Goal: Information Seeking & Learning: Compare options

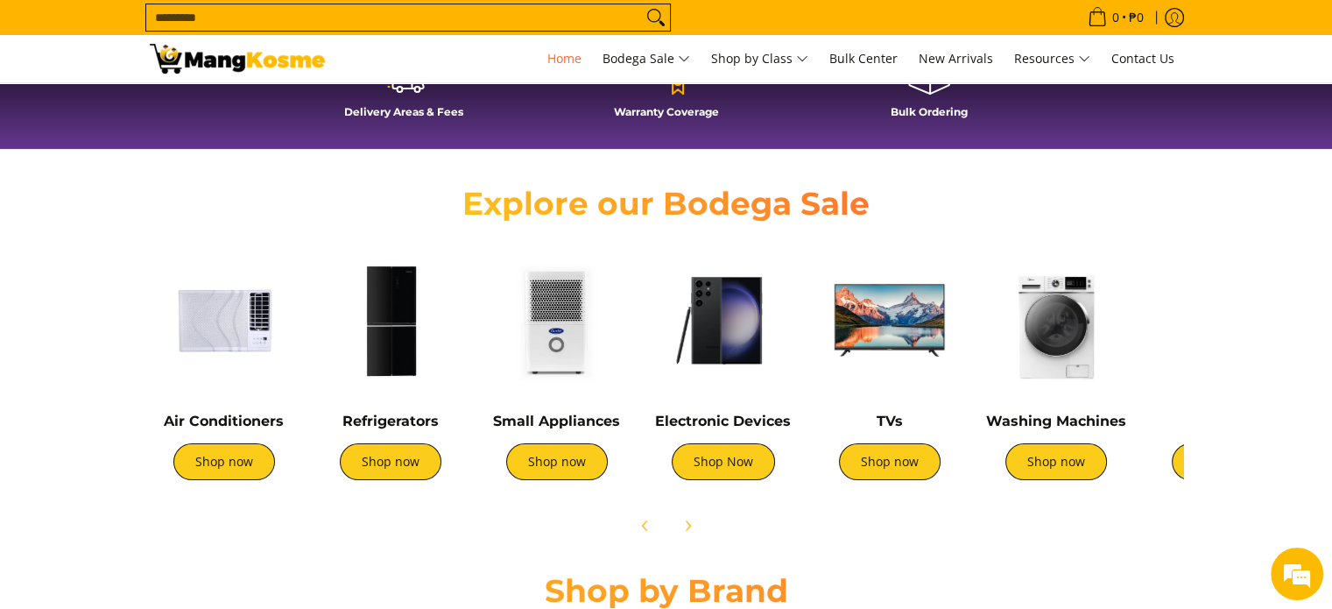
scroll to position [0, 696]
click at [392, 357] on img at bounding box center [390, 320] width 149 height 149
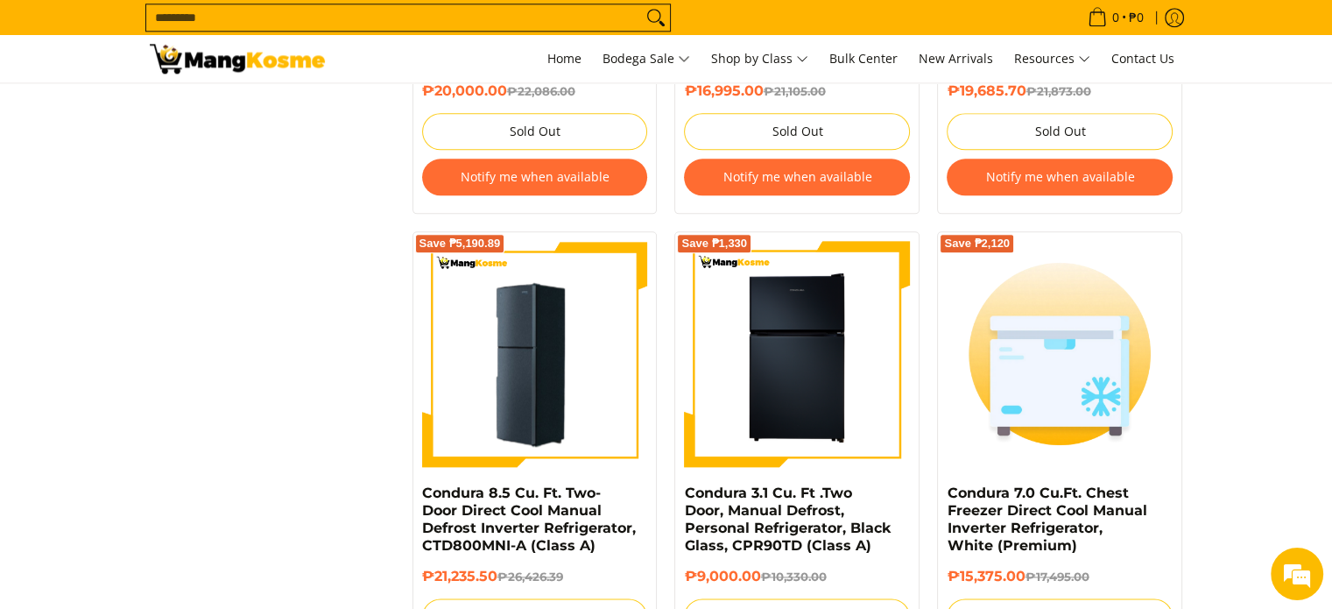
click at [571, 406] on img at bounding box center [535, 354] width 226 height 226
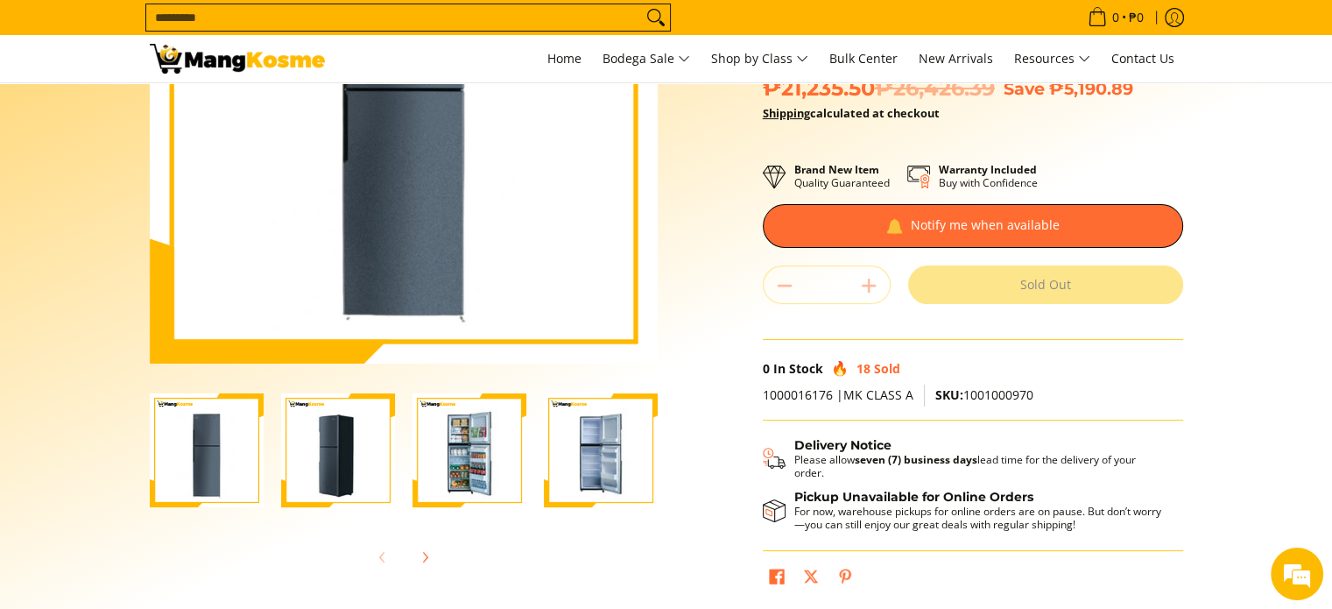
click at [463, 457] on img "Condura 8.5 Cu. Ft. Two-Door Direct Cool Manual Defrost Inverter Refrigerator, …" at bounding box center [470, 450] width 114 height 114
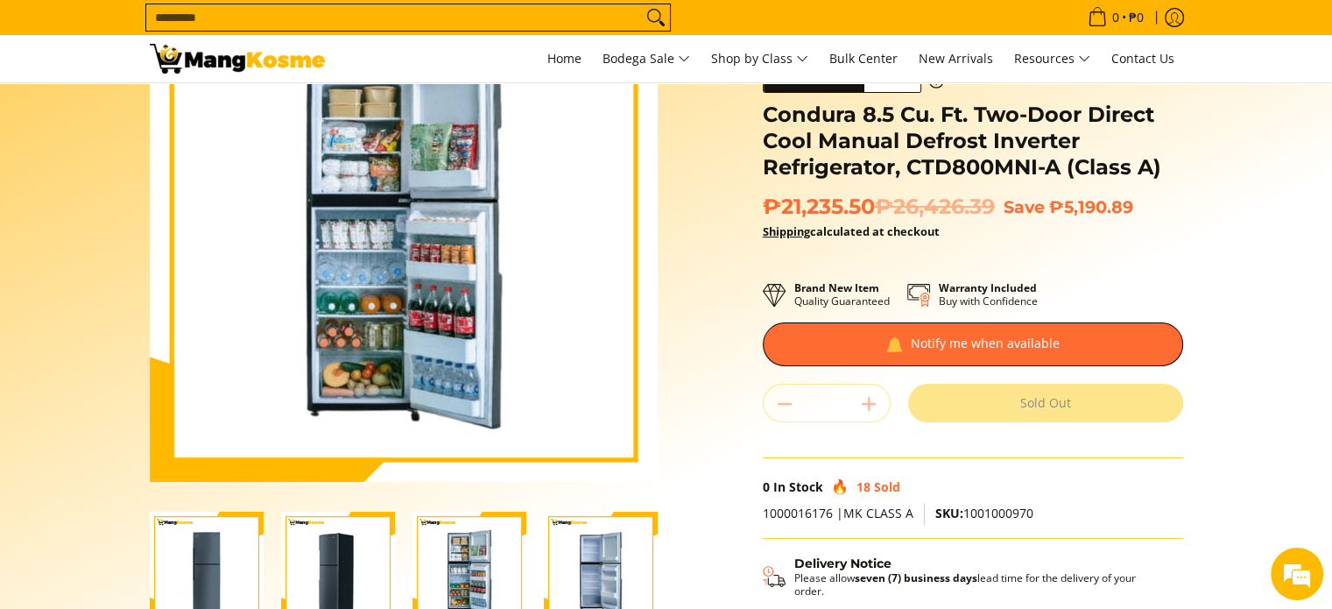
scroll to position [175, 0]
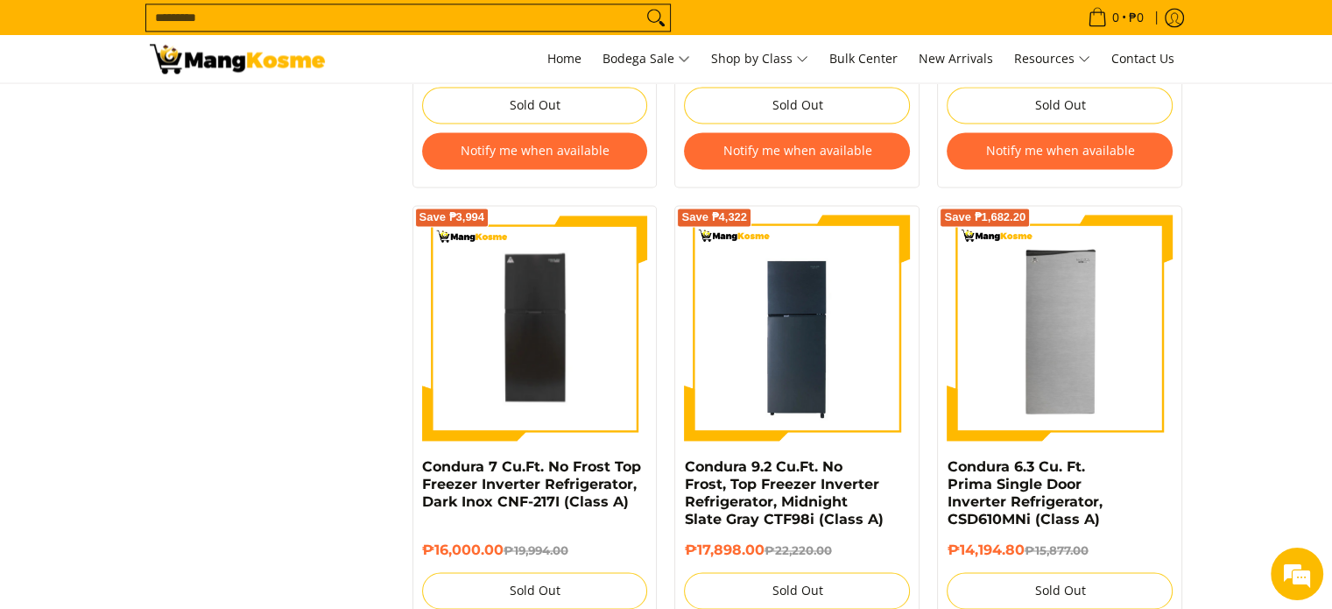
scroll to position [2701, 0]
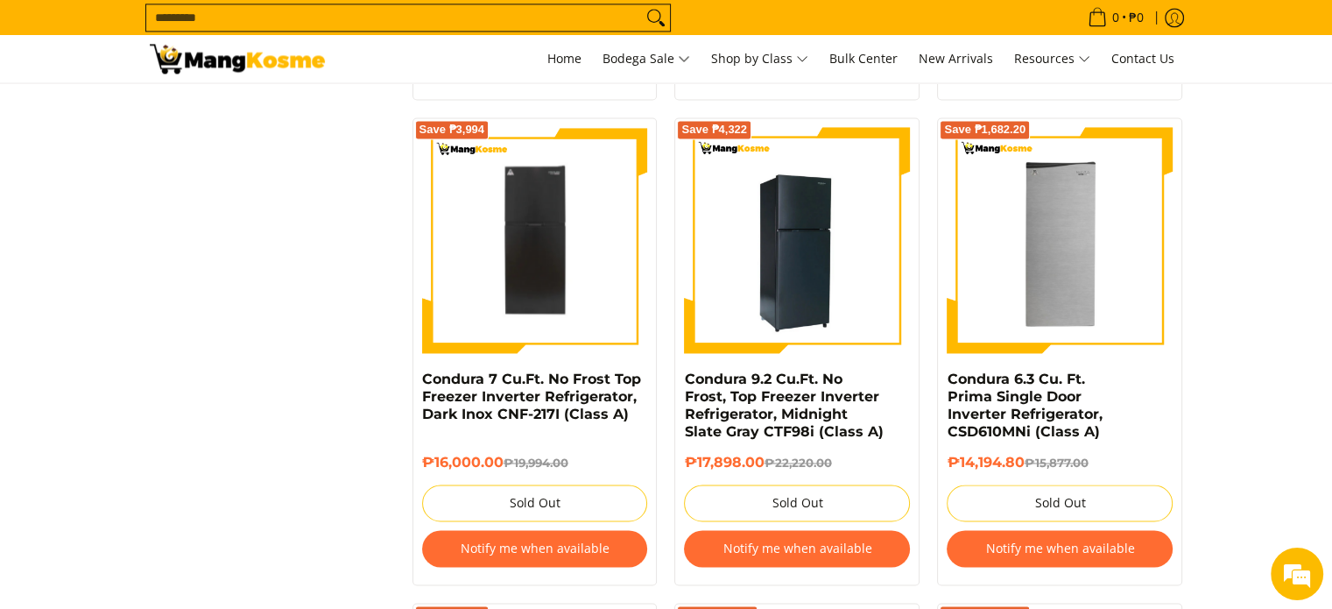
click at [827, 286] on img at bounding box center [797, 240] width 226 height 226
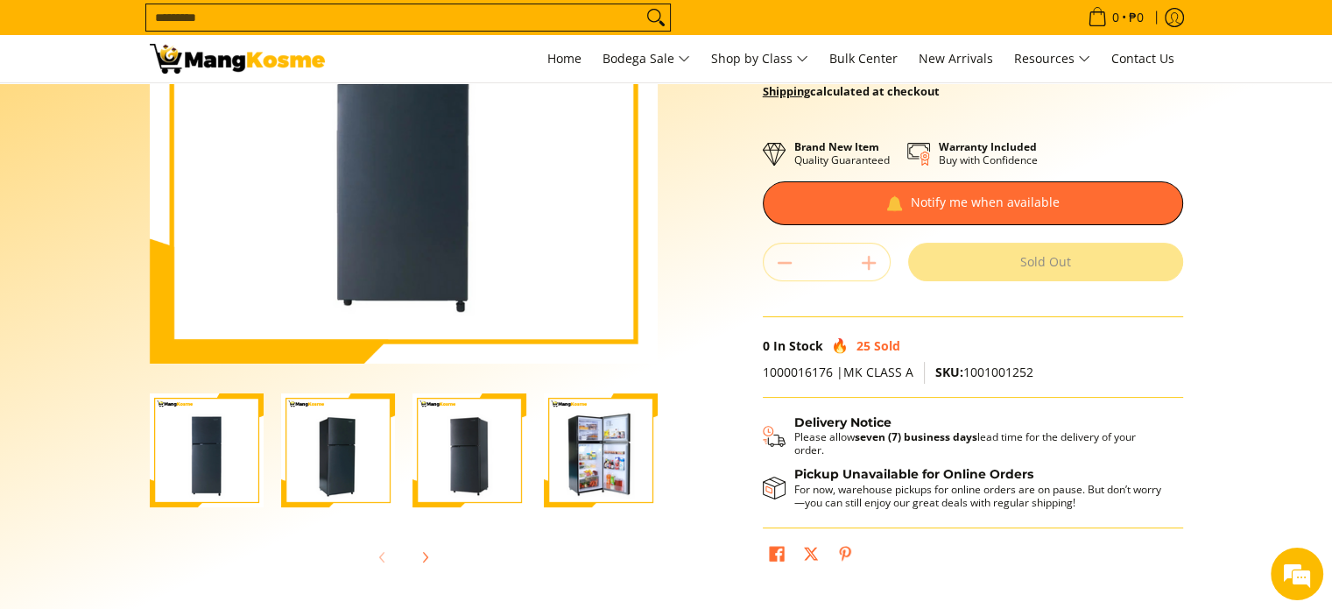
click at [594, 452] on img "Condura 9.2 Cu.Ft. No Frost, Top Freezer Inverter Refrigerator, Midnight Slate …" at bounding box center [601, 450] width 114 height 114
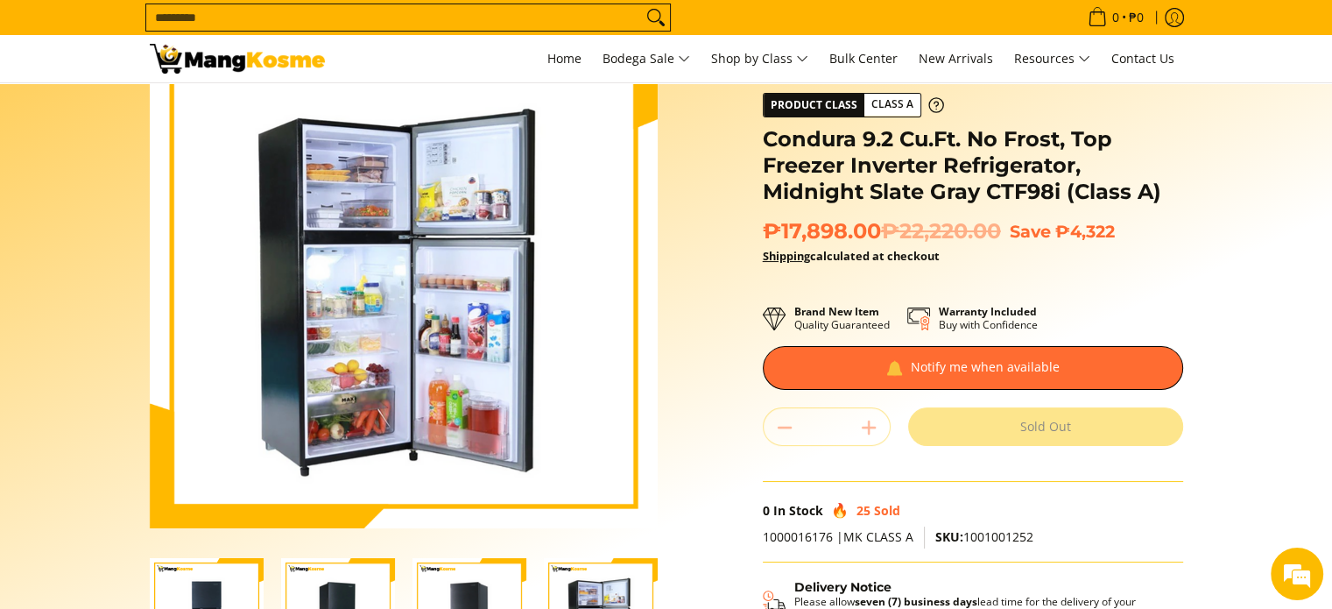
scroll to position [88, 0]
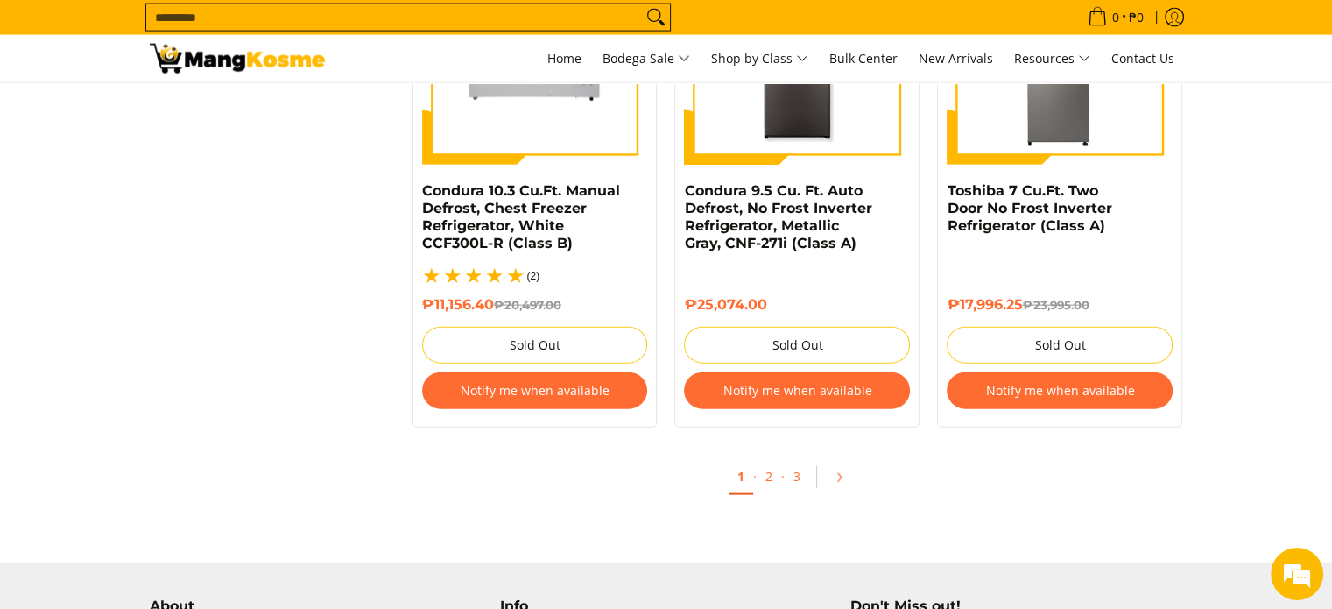
scroll to position [3928, 0]
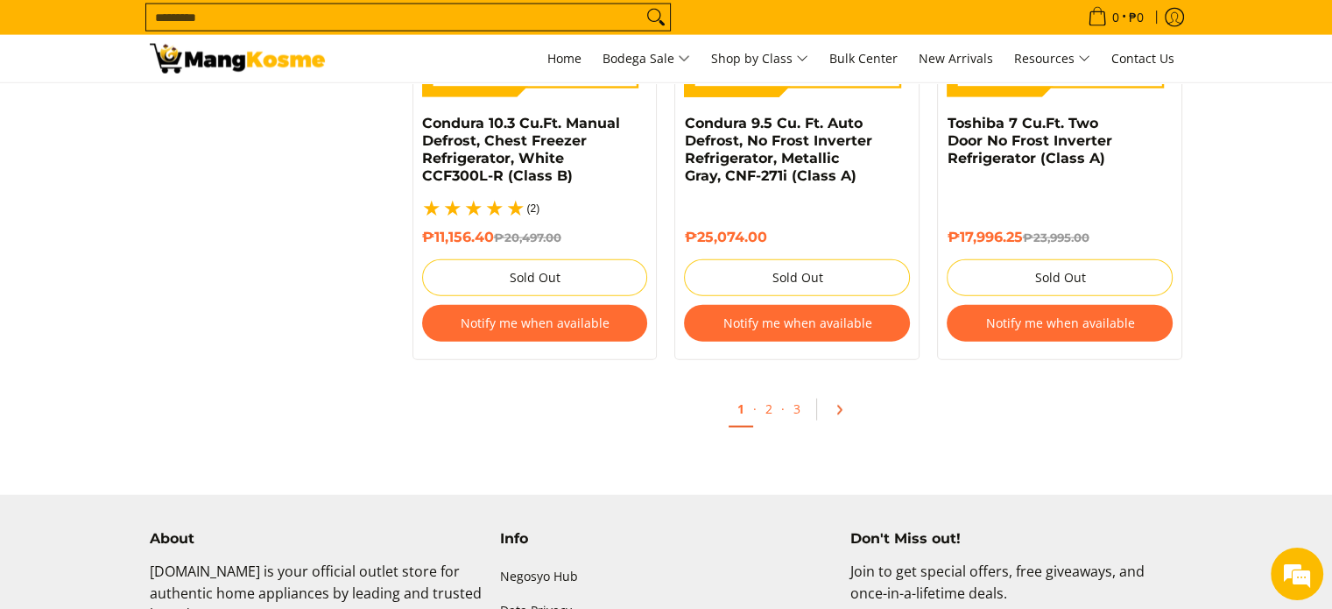
click at [838, 406] on icon "Pagination" at bounding box center [840, 410] width 4 height 8
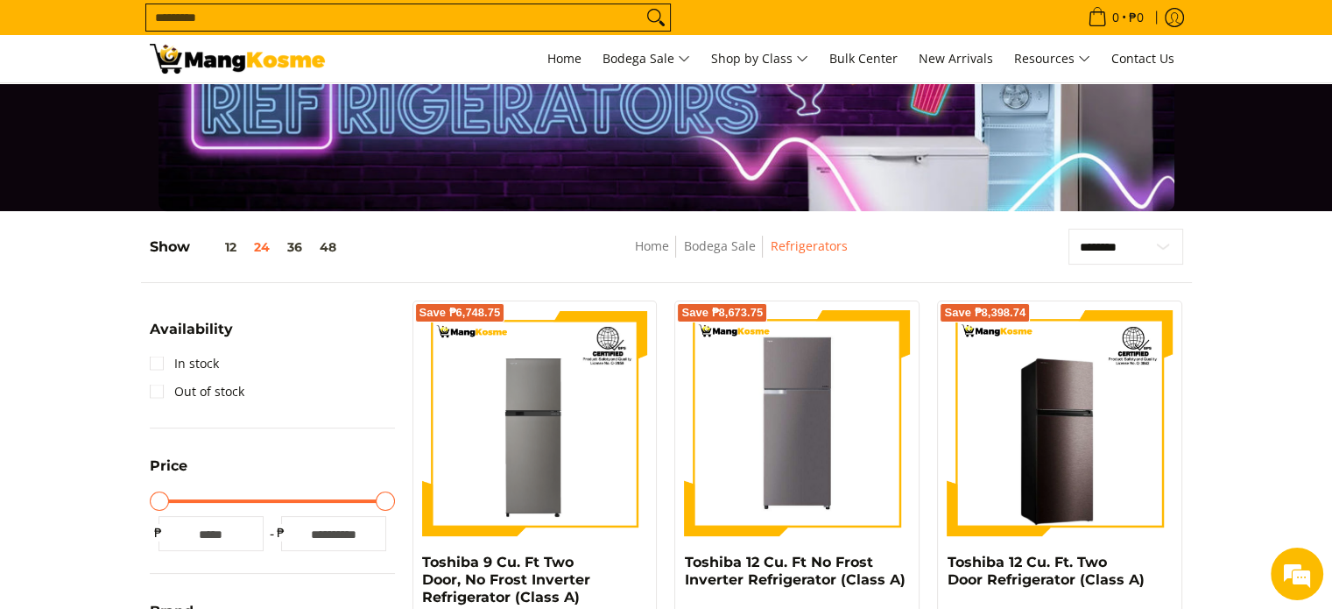
scroll to position [175, 0]
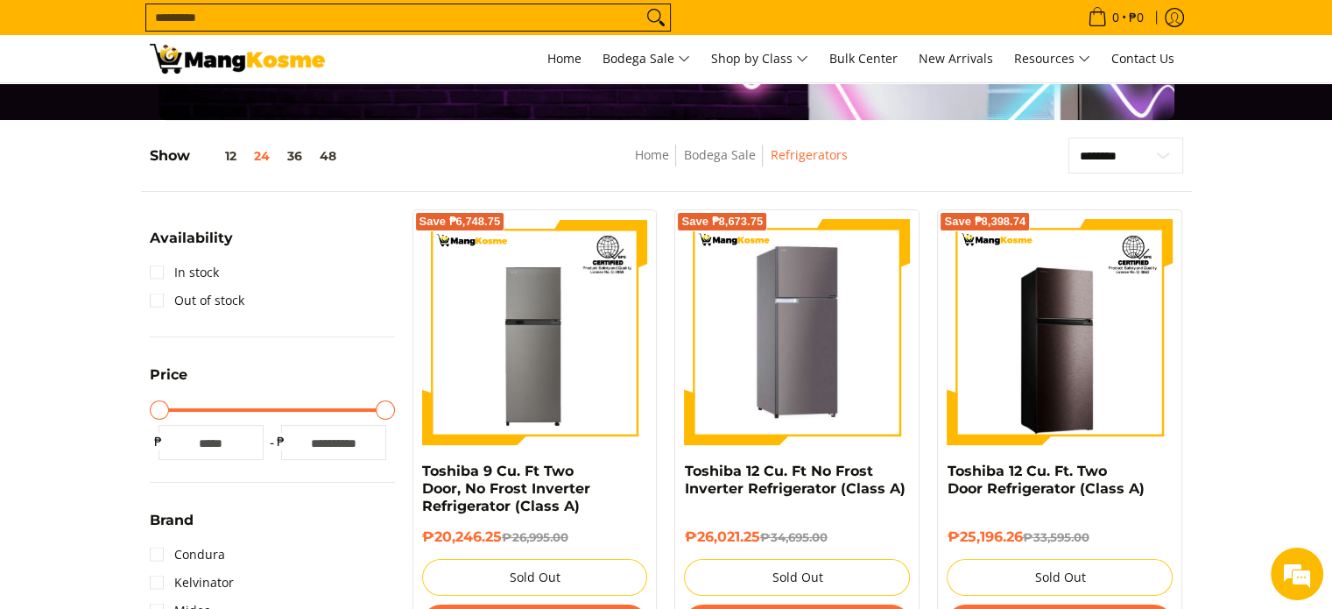
click at [869, 365] on img at bounding box center [797, 332] width 208 height 226
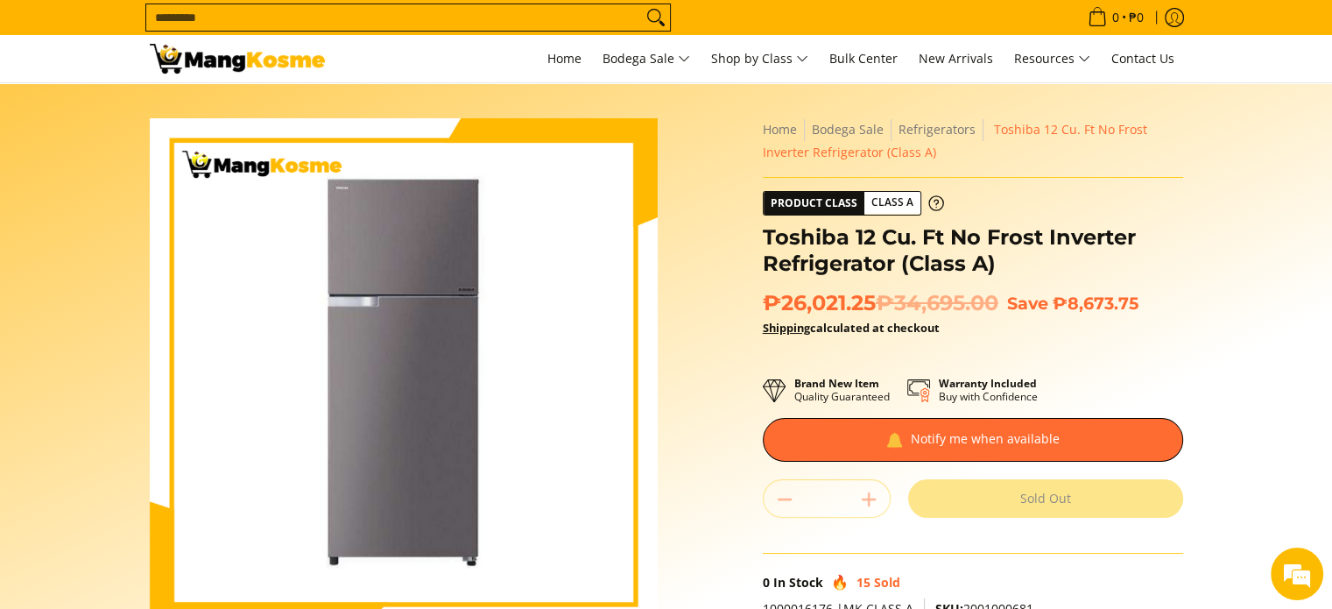
scroll to position [175, 0]
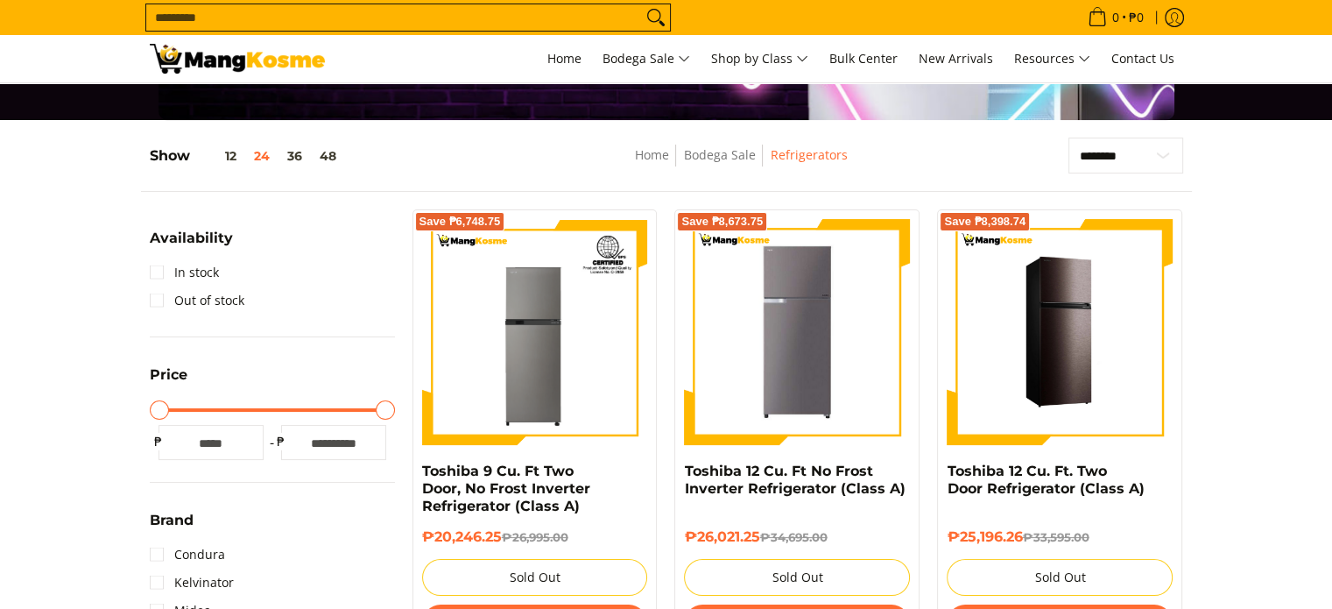
click at [1013, 360] on img at bounding box center [1060, 332] width 226 height 226
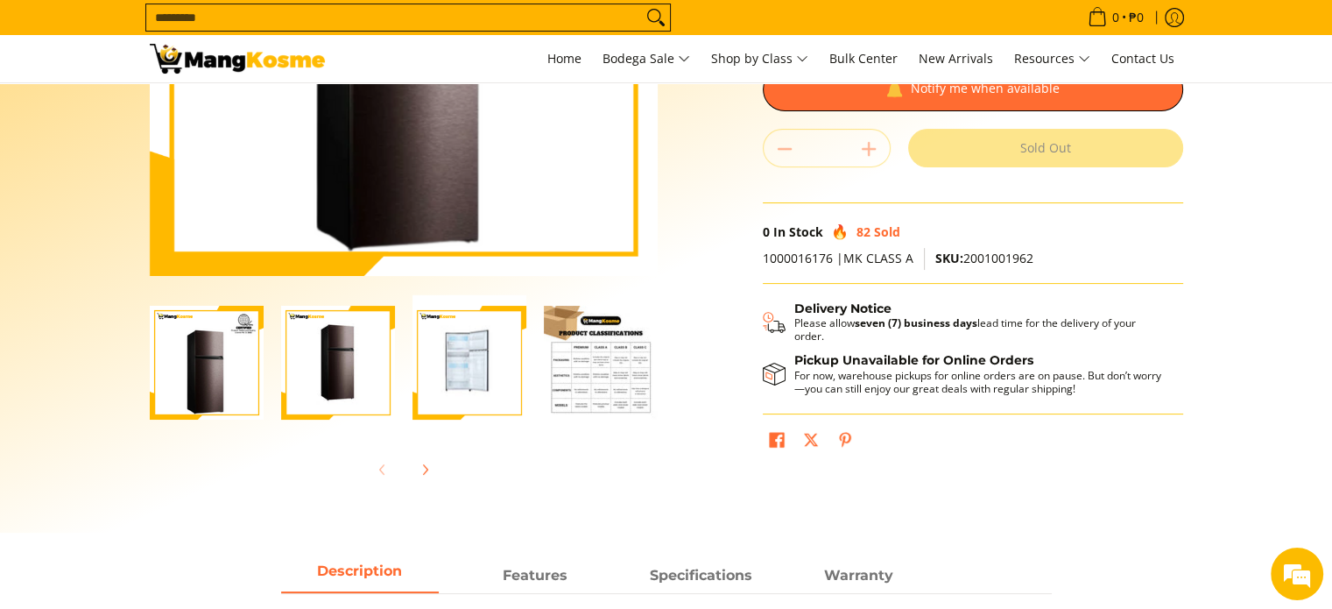
click at [480, 350] on img "Toshiba 12 Cu. Ft. Two Door Refrigerator (Class A)-3" at bounding box center [470, 363] width 114 height 136
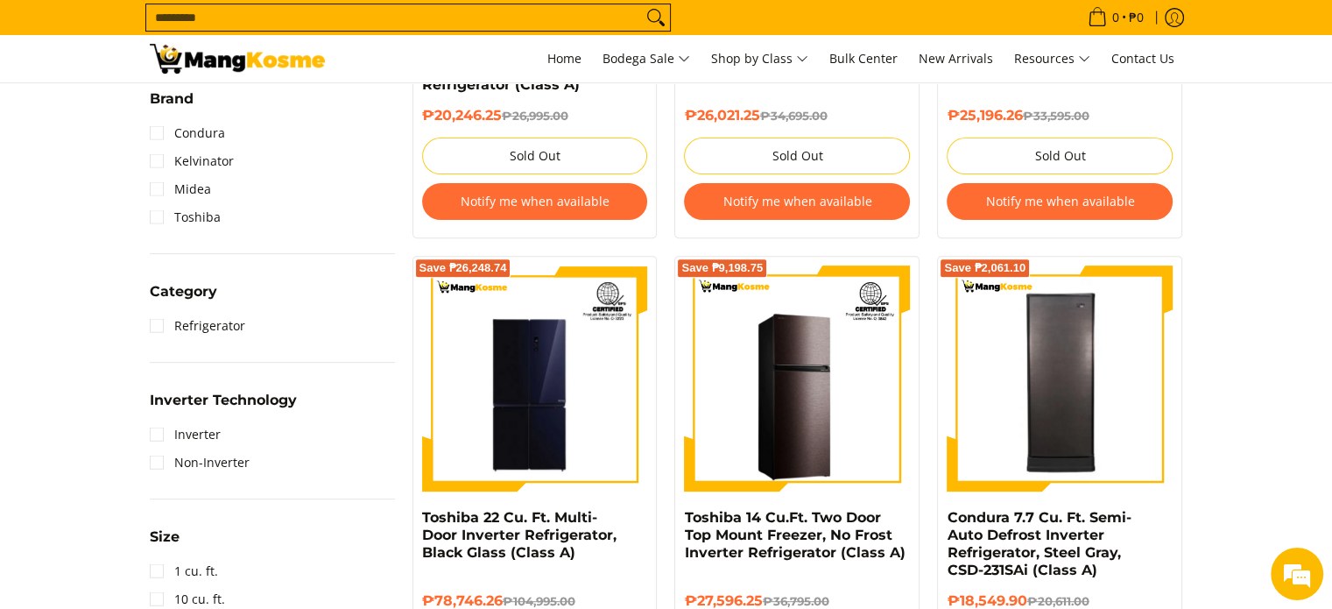
scroll to position [701, 0]
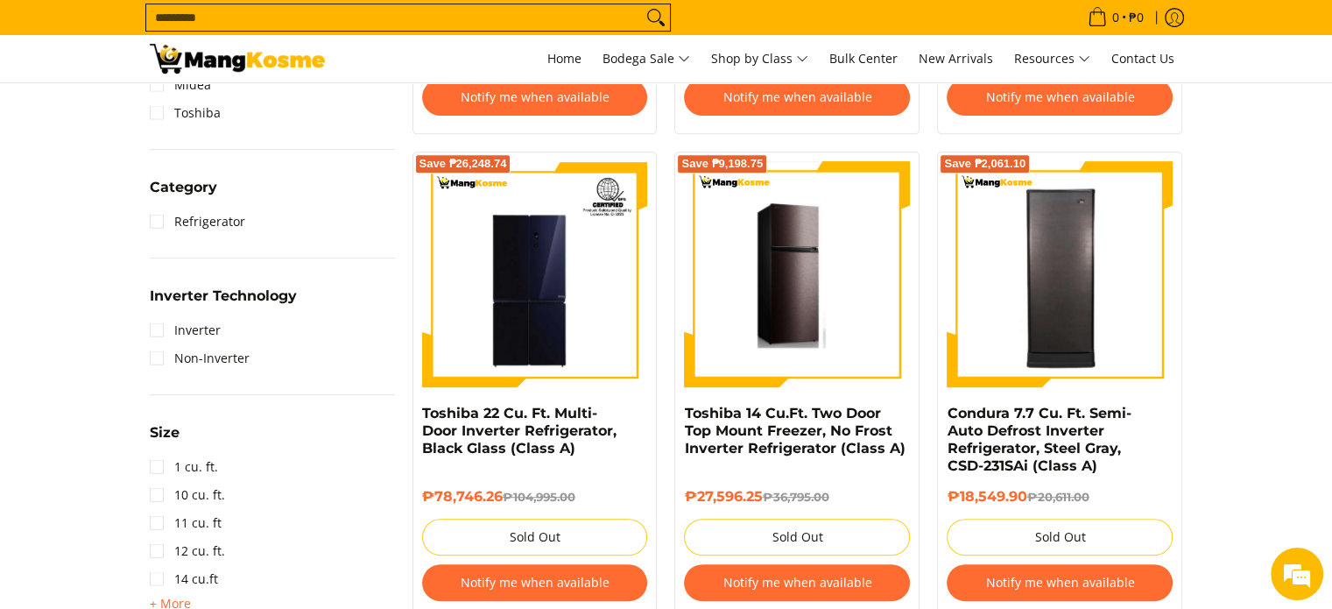
click at [795, 335] on img at bounding box center [798, 274] width 222 height 226
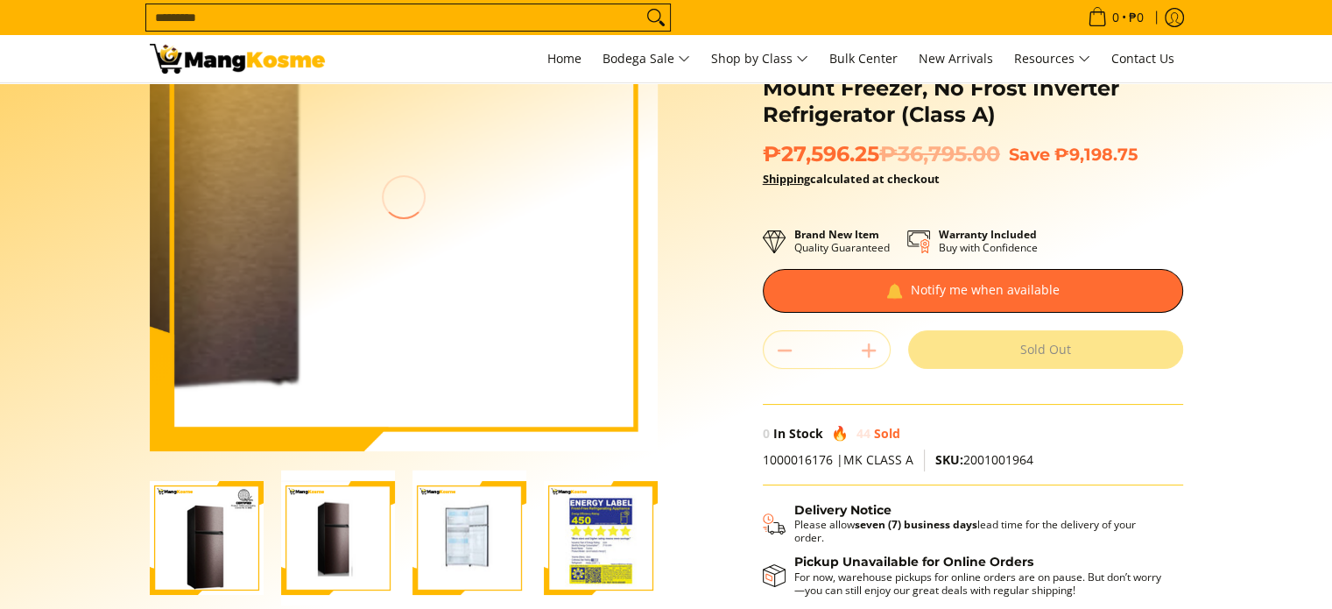
scroll to position [175, 0]
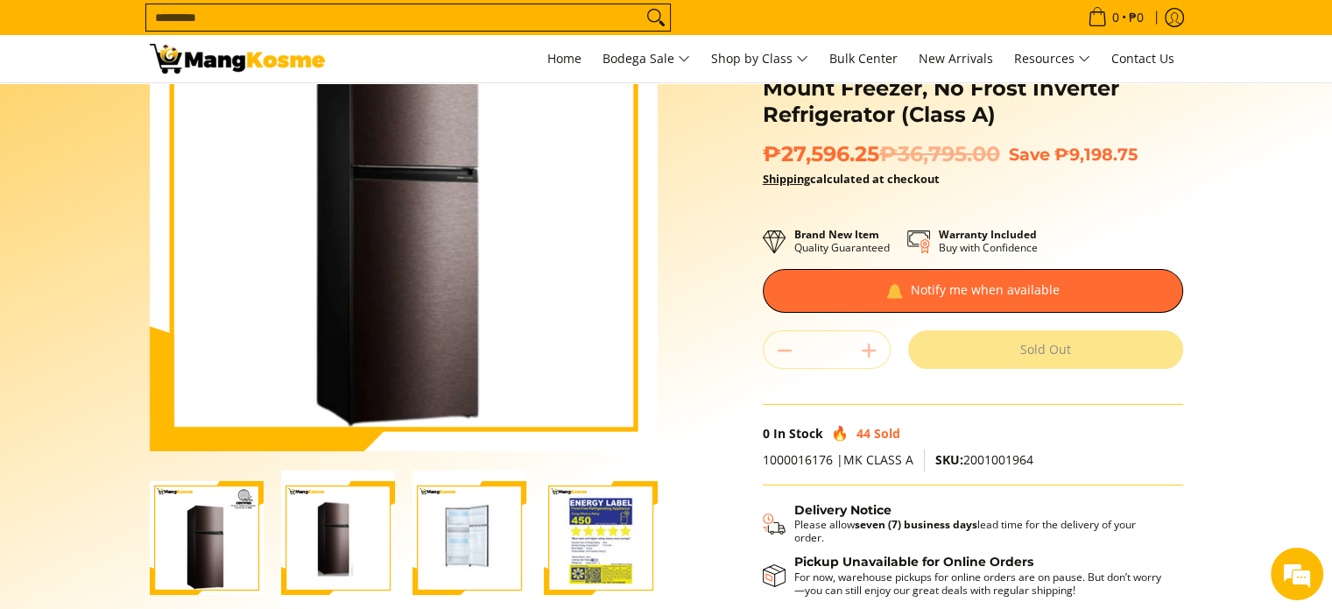
click at [452, 574] on img "Toshiba 14 Cu.Ft. Two Door Top Mount Freezer, No Frost Inverter Refrigerator (C…" at bounding box center [470, 538] width 114 height 136
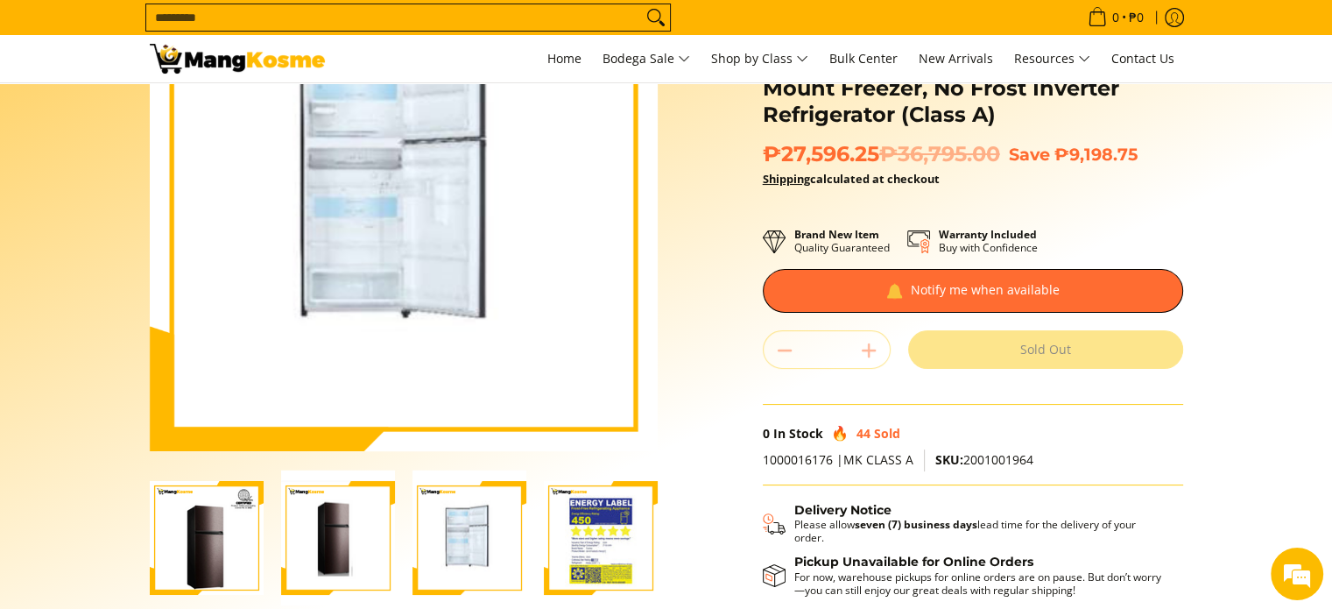
scroll to position [88, 0]
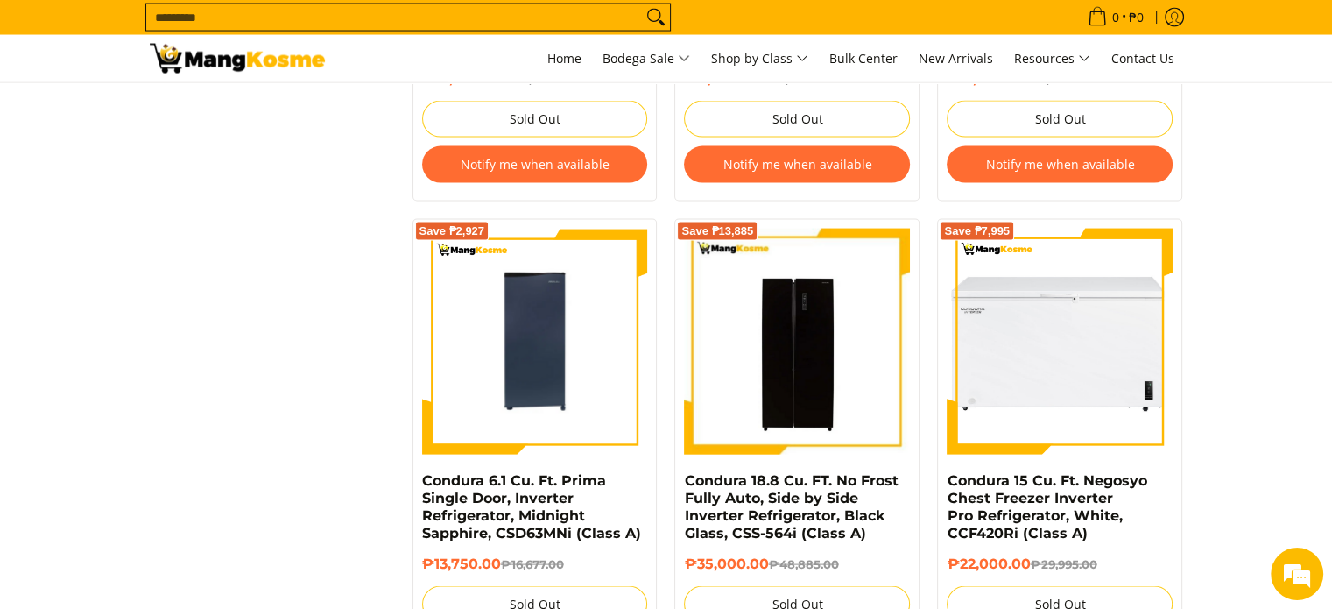
scroll to position [3329, 0]
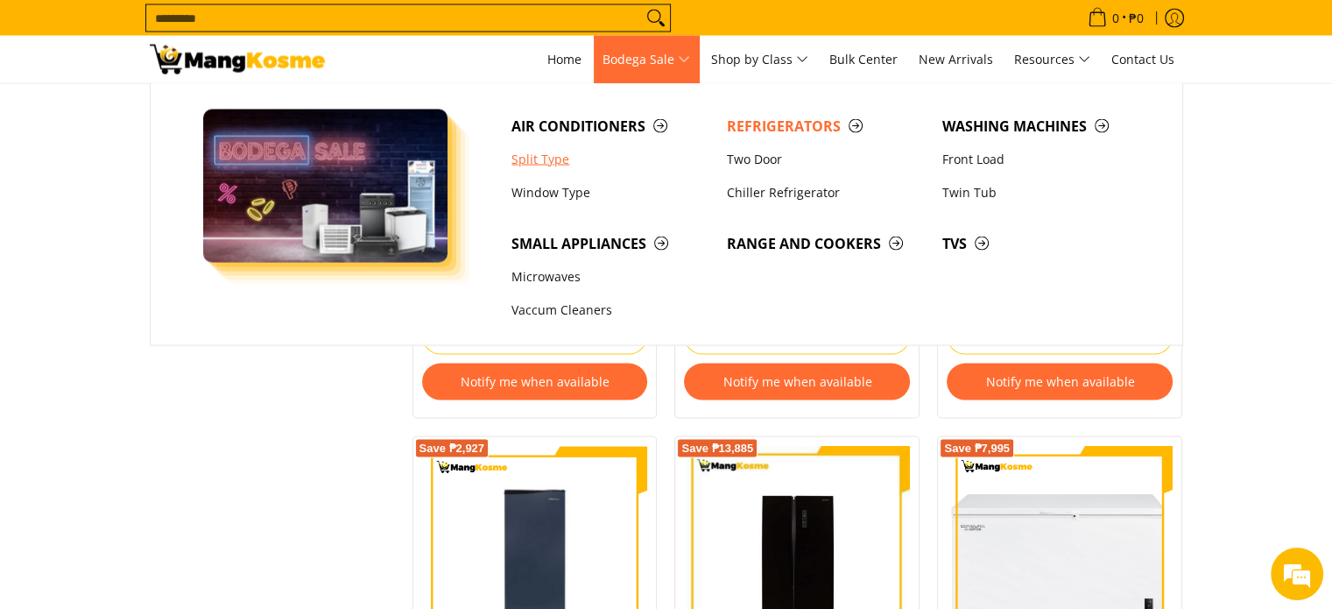
click at [527, 159] on link "Split Type" at bounding box center [610, 158] width 215 height 33
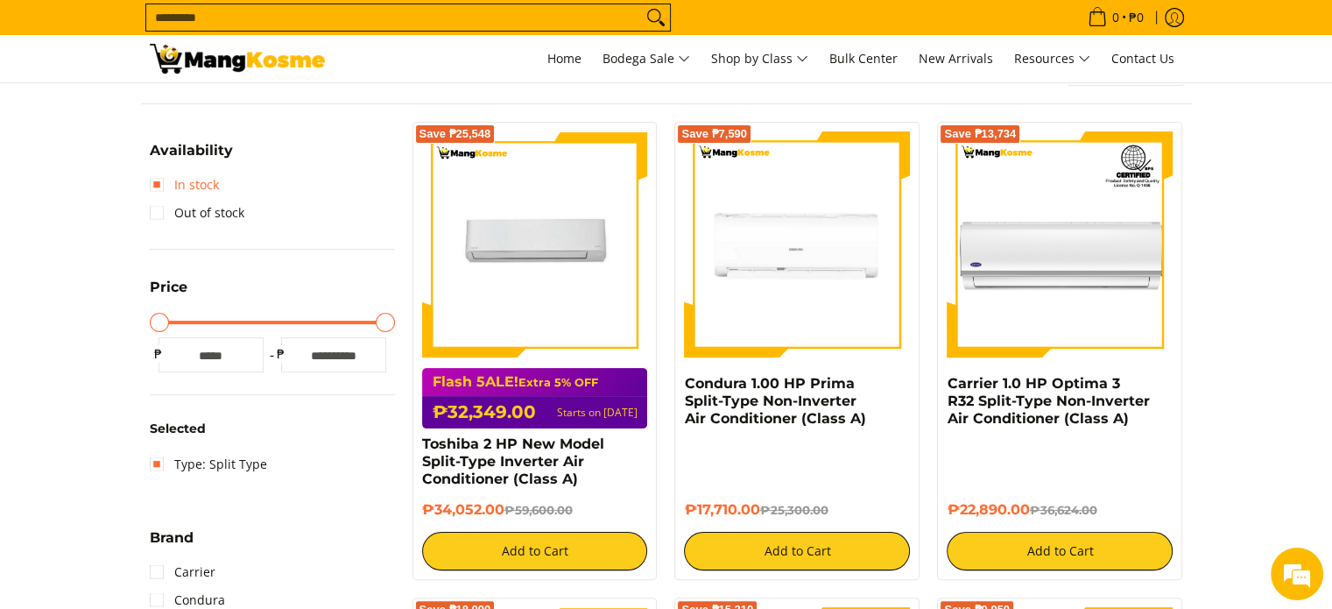
click at [165, 178] on link "In stock" at bounding box center [184, 185] width 69 height 28
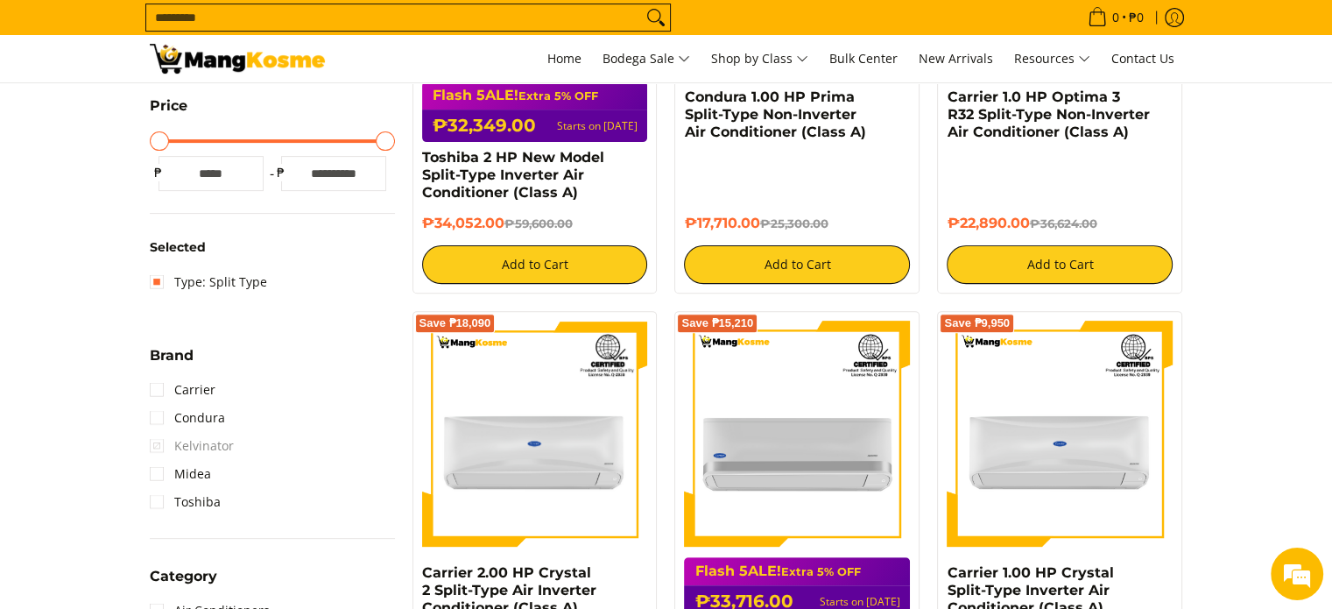
scroll to position [579, 0]
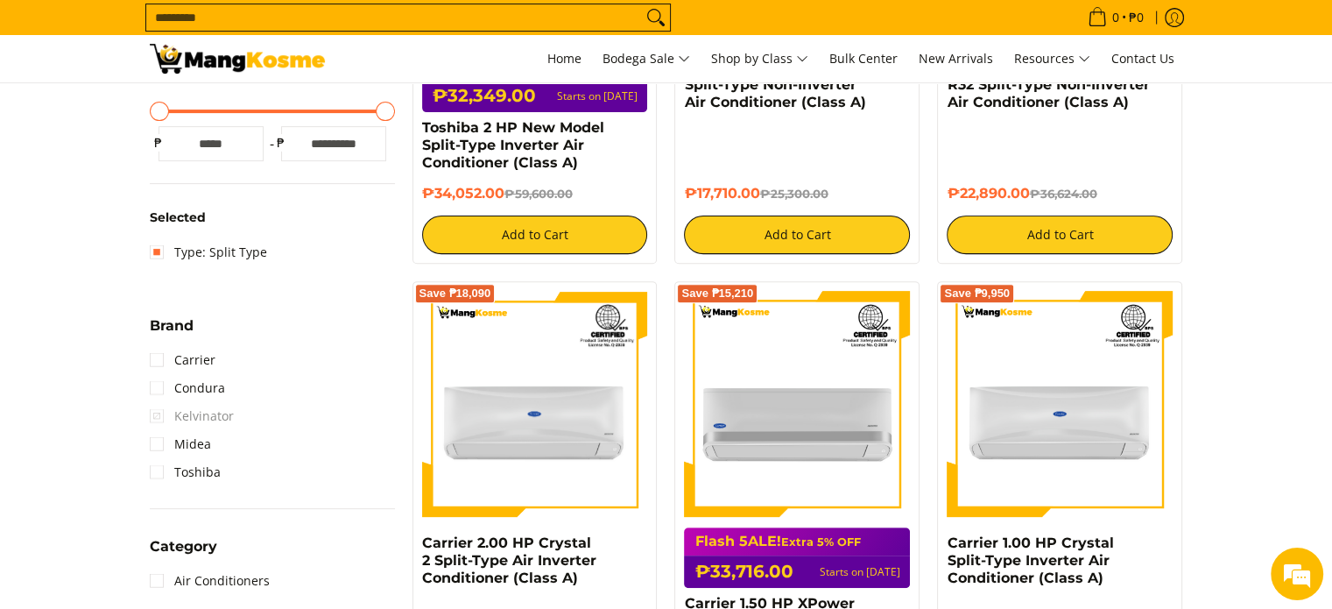
click at [202, 402] on span "Kelvinator" at bounding box center [192, 416] width 84 height 28
click at [182, 359] on link "Carrier" at bounding box center [183, 360] width 66 height 28
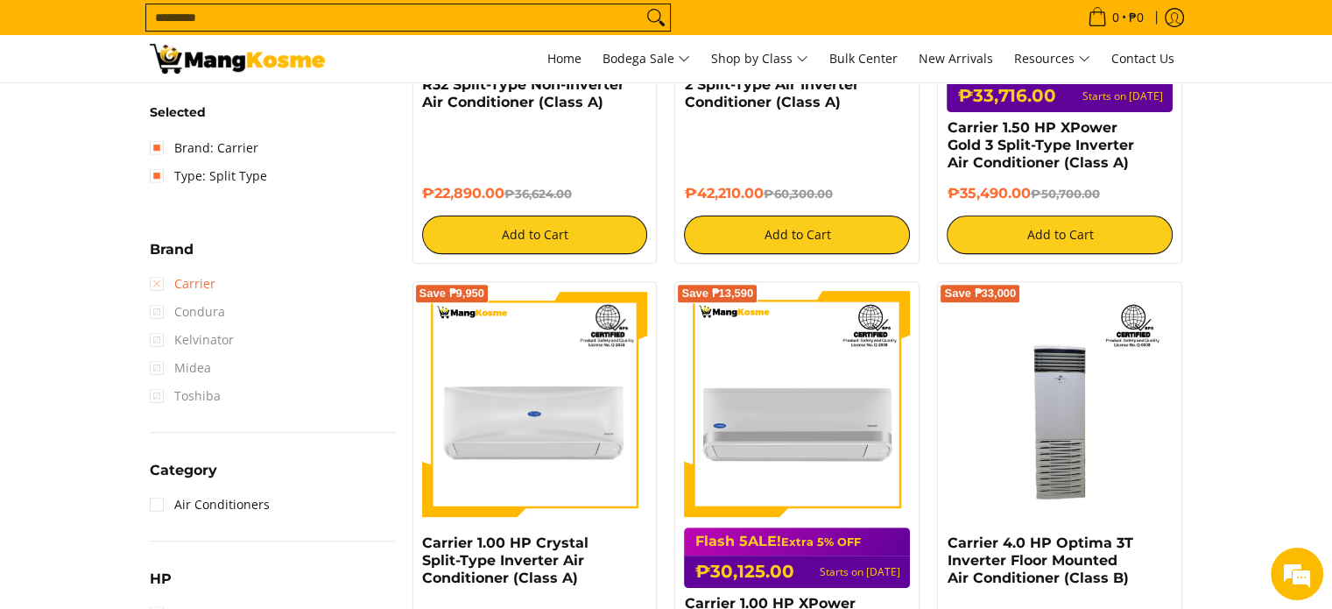
click at [159, 279] on link "Carrier" at bounding box center [183, 284] width 66 height 28
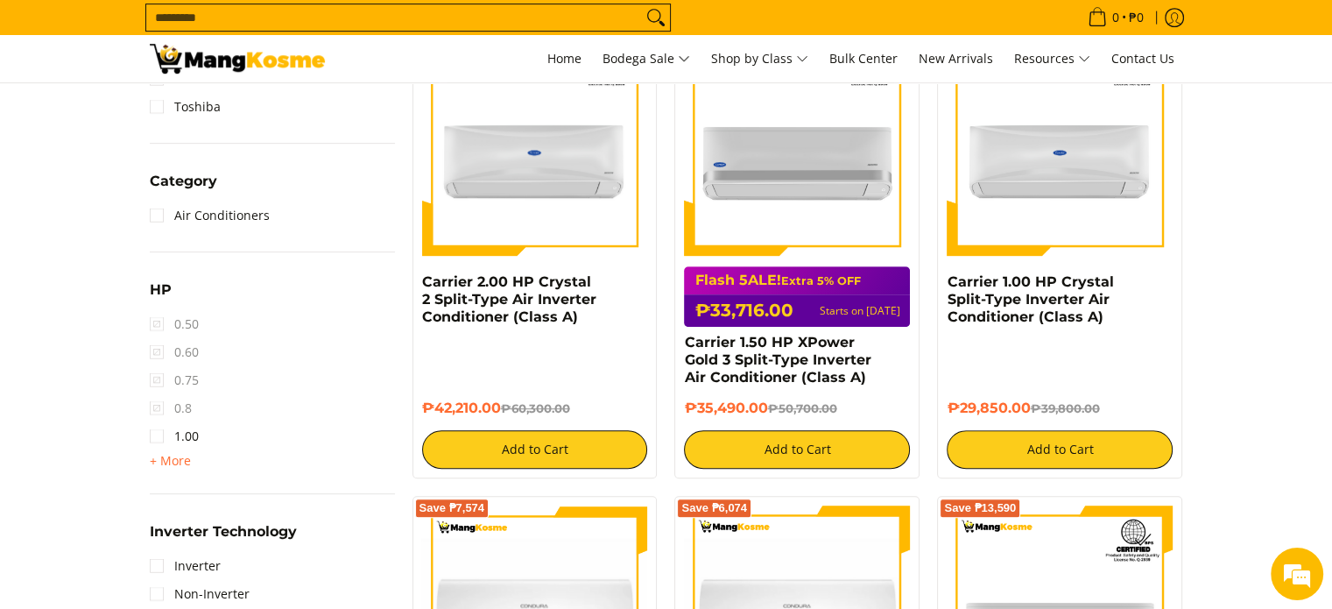
scroll to position [842, 0]
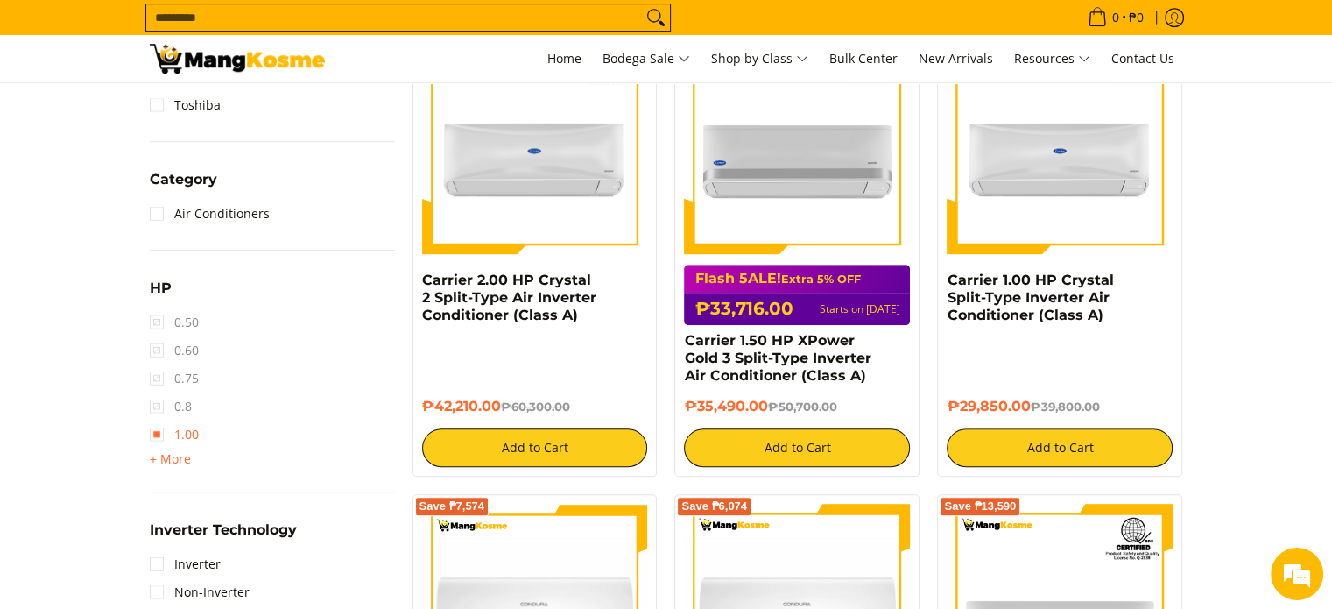
click at [164, 429] on link "1.00" at bounding box center [174, 434] width 49 height 28
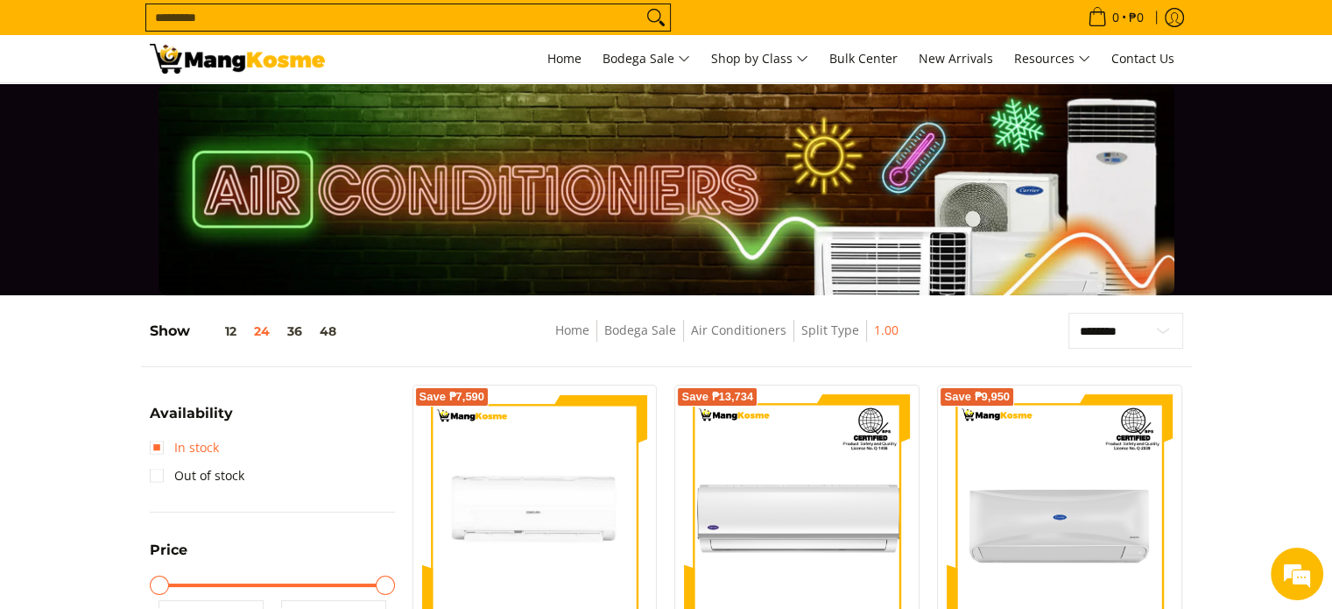
click at [156, 444] on link "In stock" at bounding box center [184, 448] width 69 height 28
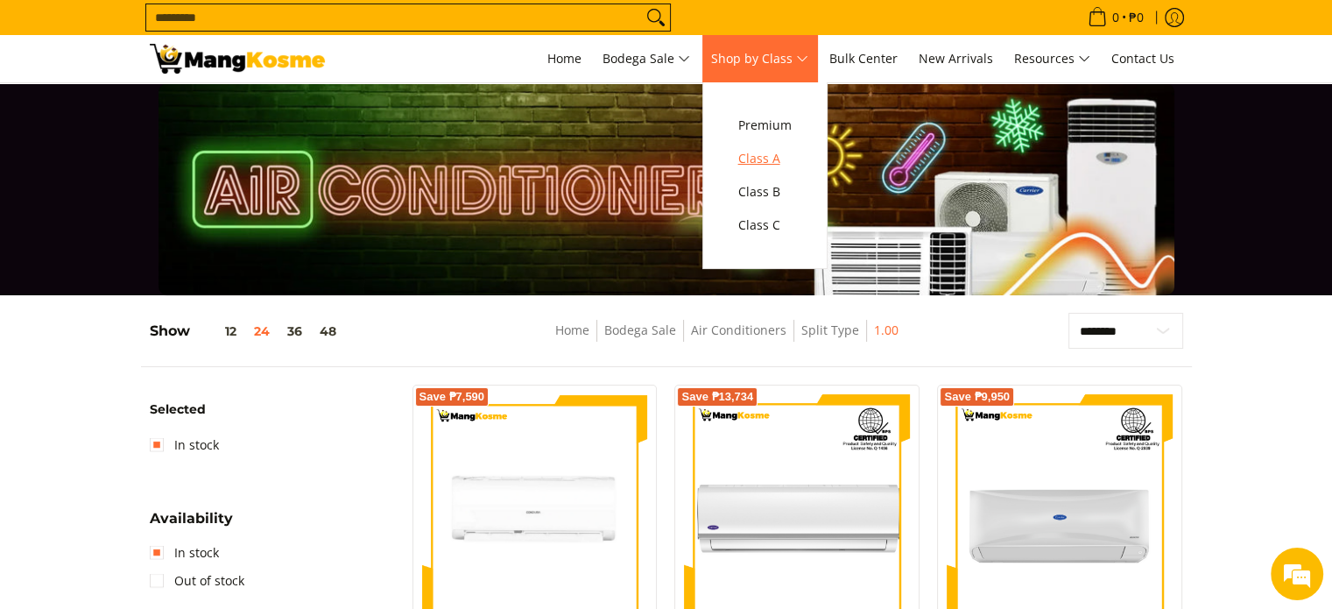
click at [774, 159] on span "Class A" at bounding box center [764, 159] width 53 height 22
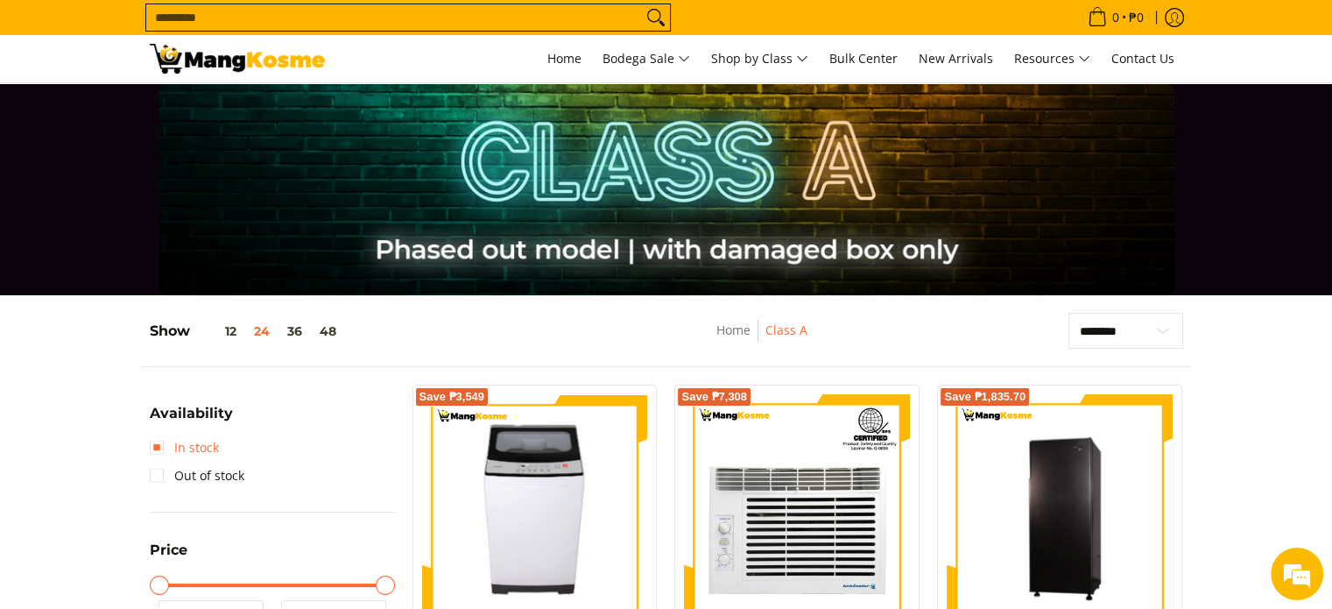
click at [158, 441] on link "In stock" at bounding box center [184, 448] width 69 height 28
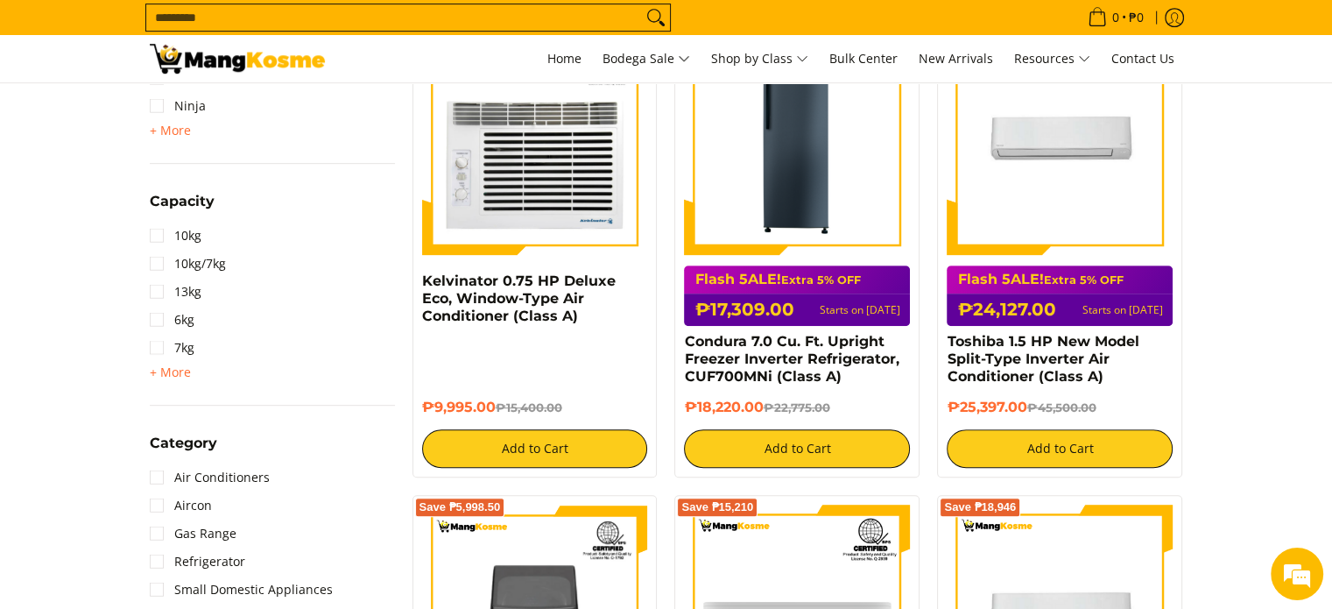
scroll to position [929, 0]
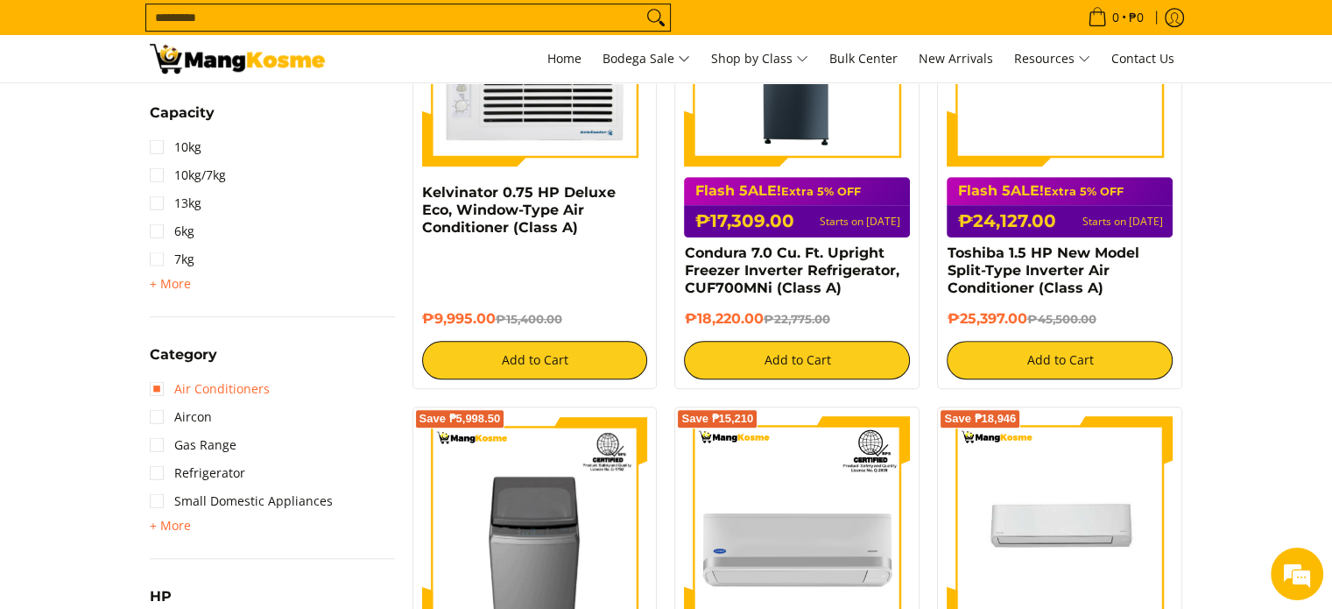
click at [164, 385] on link "Air Conditioners" at bounding box center [210, 389] width 120 height 28
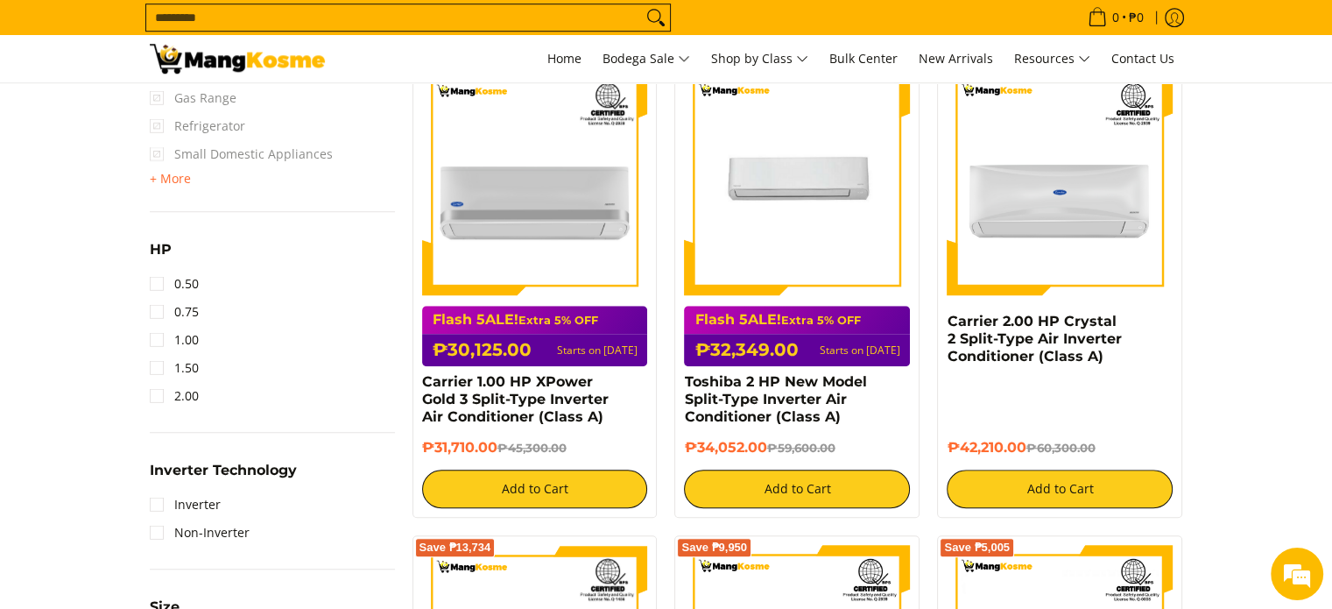
scroll to position [1280, 0]
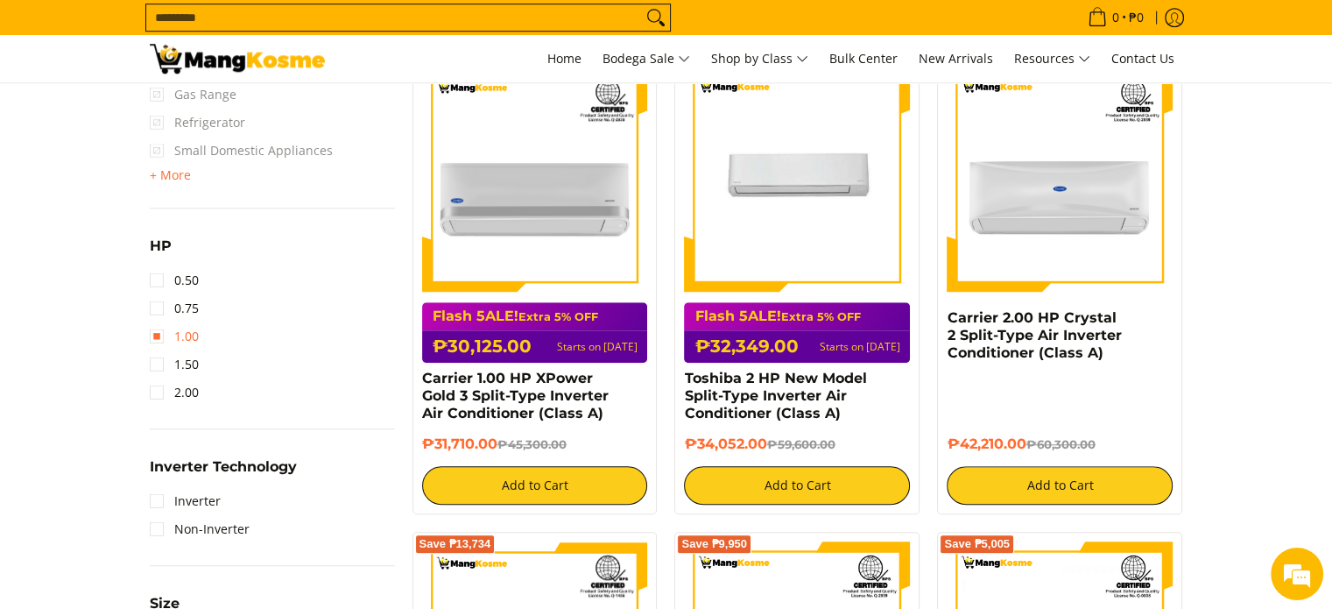
click at [158, 328] on link "1.00" at bounding box center [174, 336] width 49 height 28
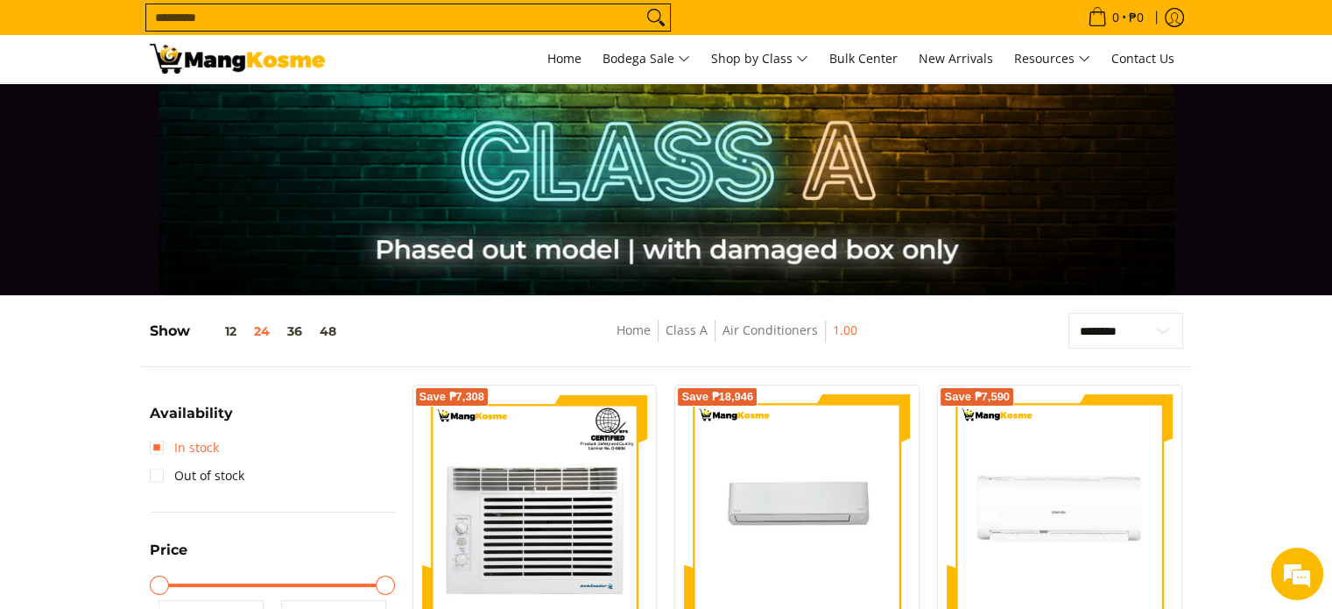
click at [161, 445] on link "In stock" at bounding box center [184, 448] width 69 height 28
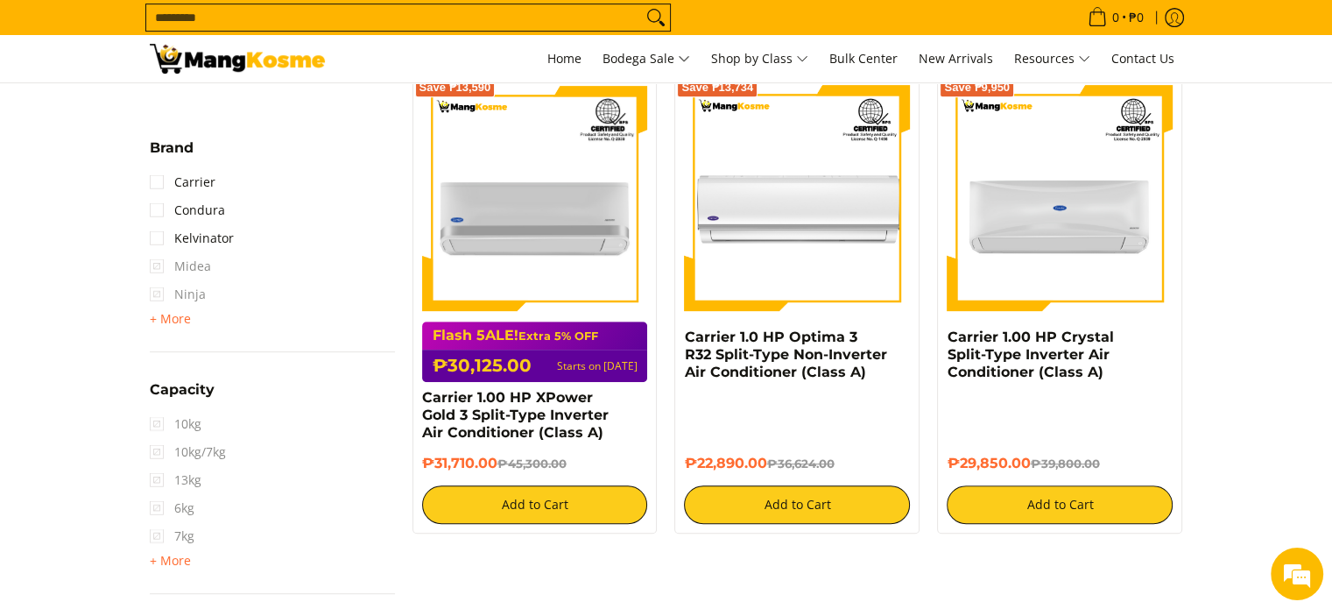
scroll to position [754, 0]
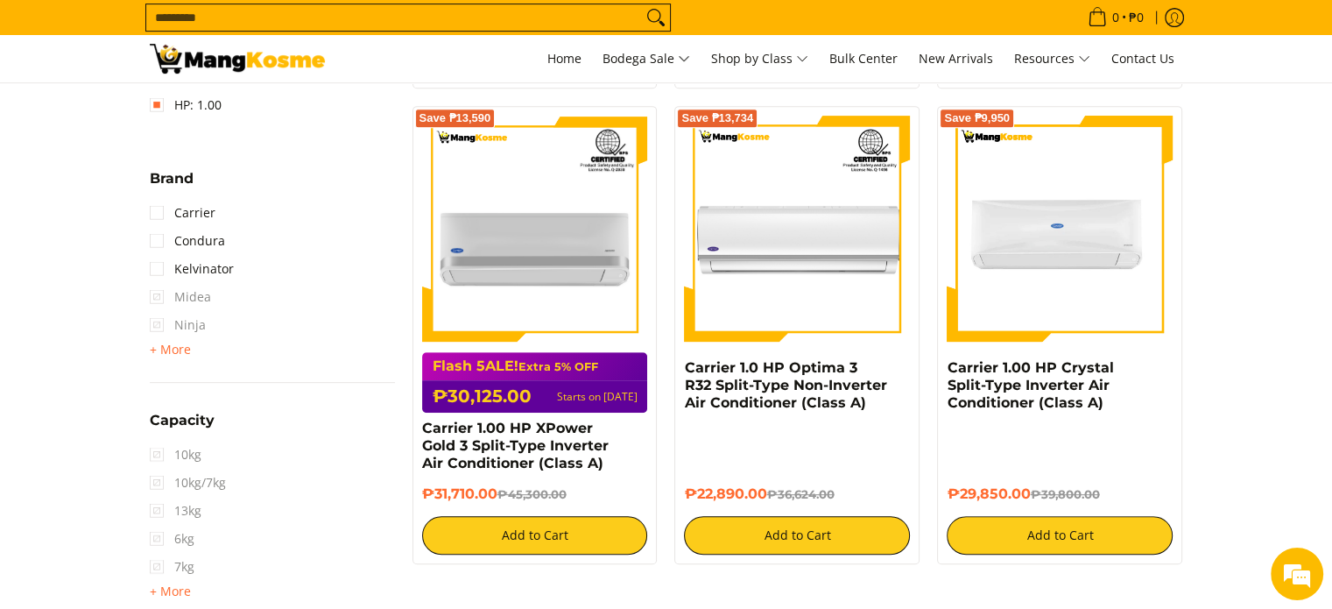
click at [1074, 254] on img at bounding box center [1060, 229] width 226 height 226
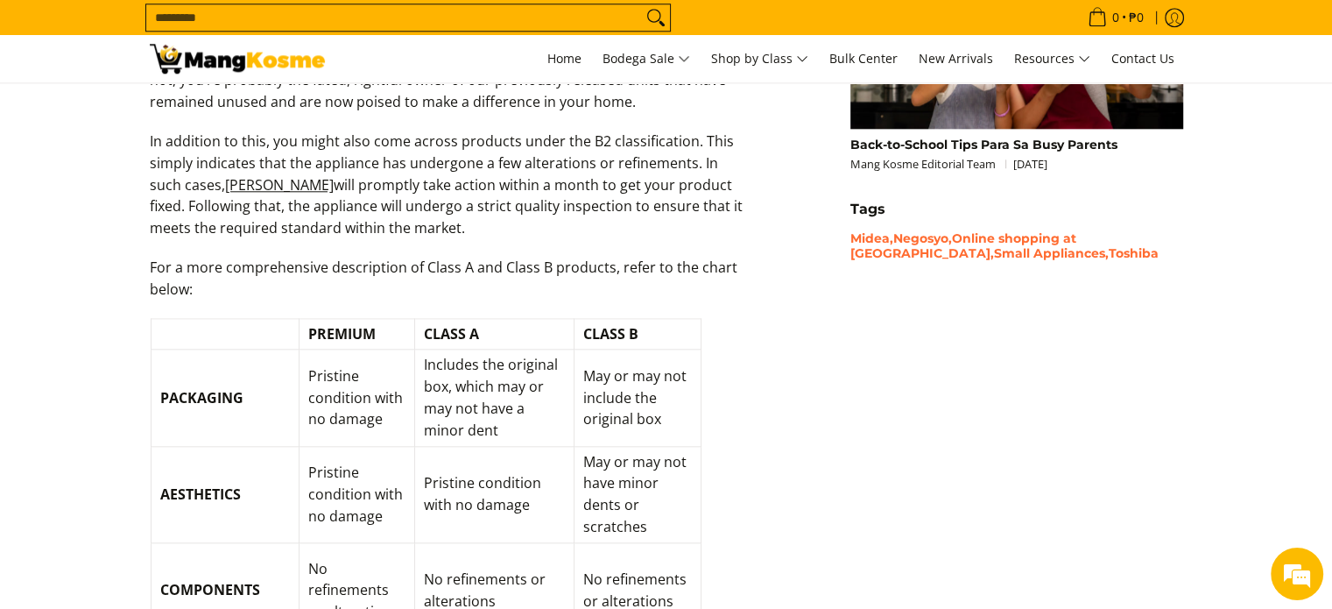
scroll to position [1839, 0]
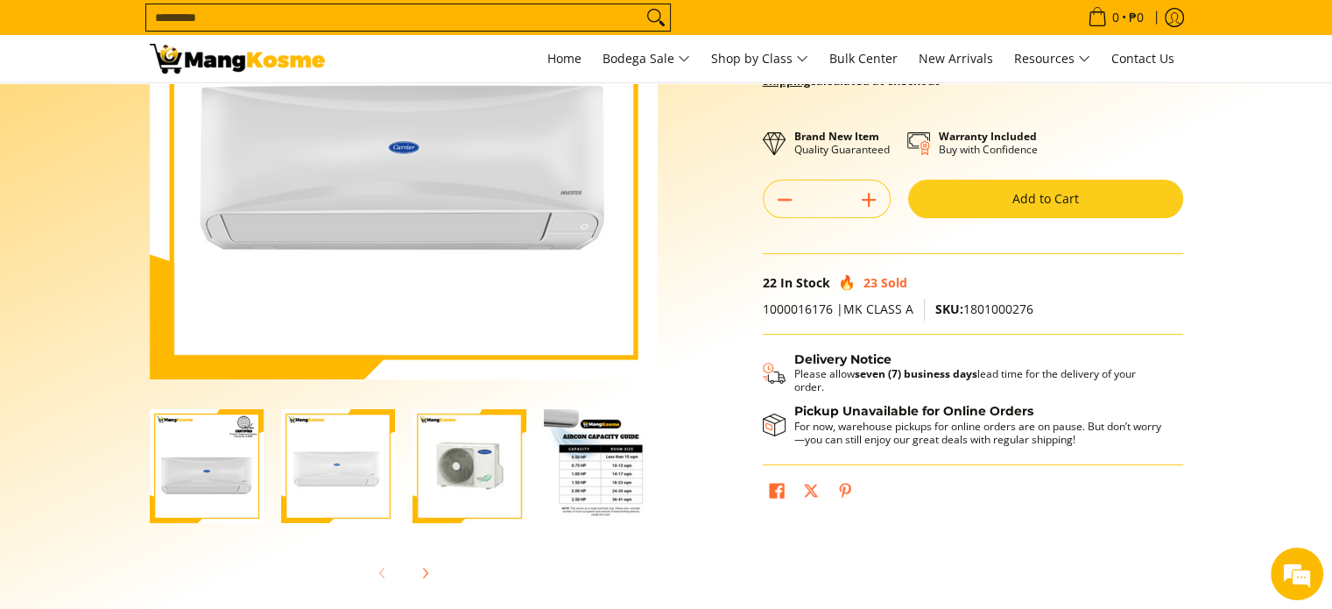
scroll to position [263, 0]
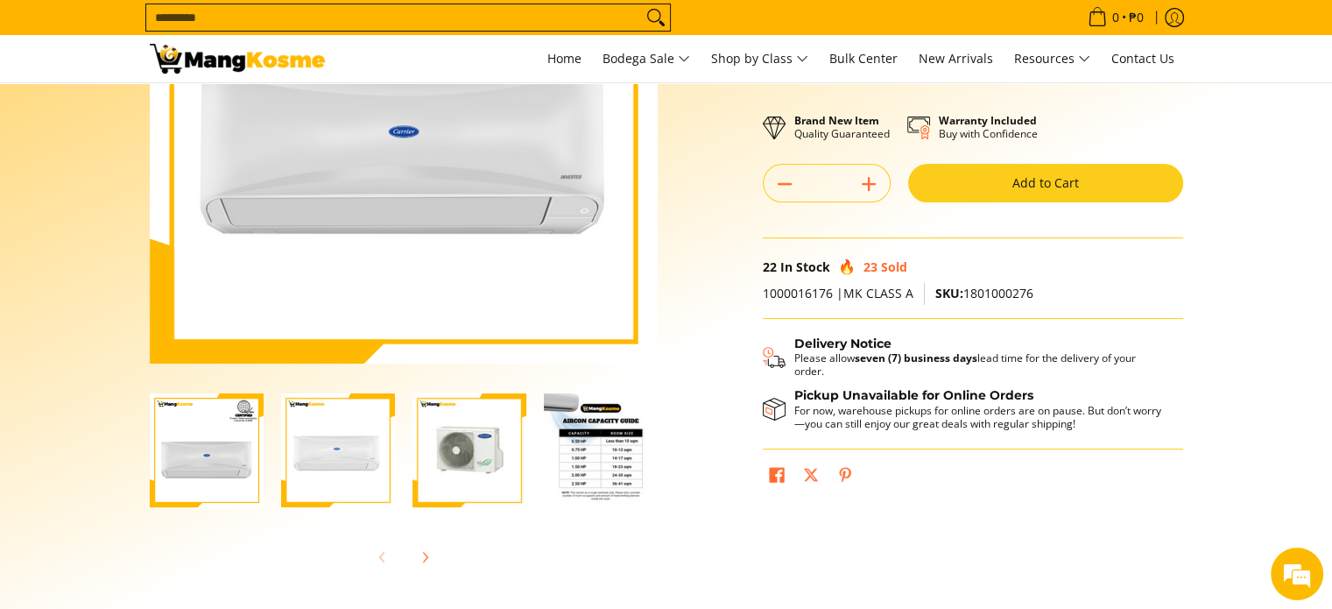
click at [455, 440] on img "Carrier 1.00 HP Crystal Split-Type Inverter Air Conditioner (Class A)-3" at bounding box center [470, 450] width 114 height 114
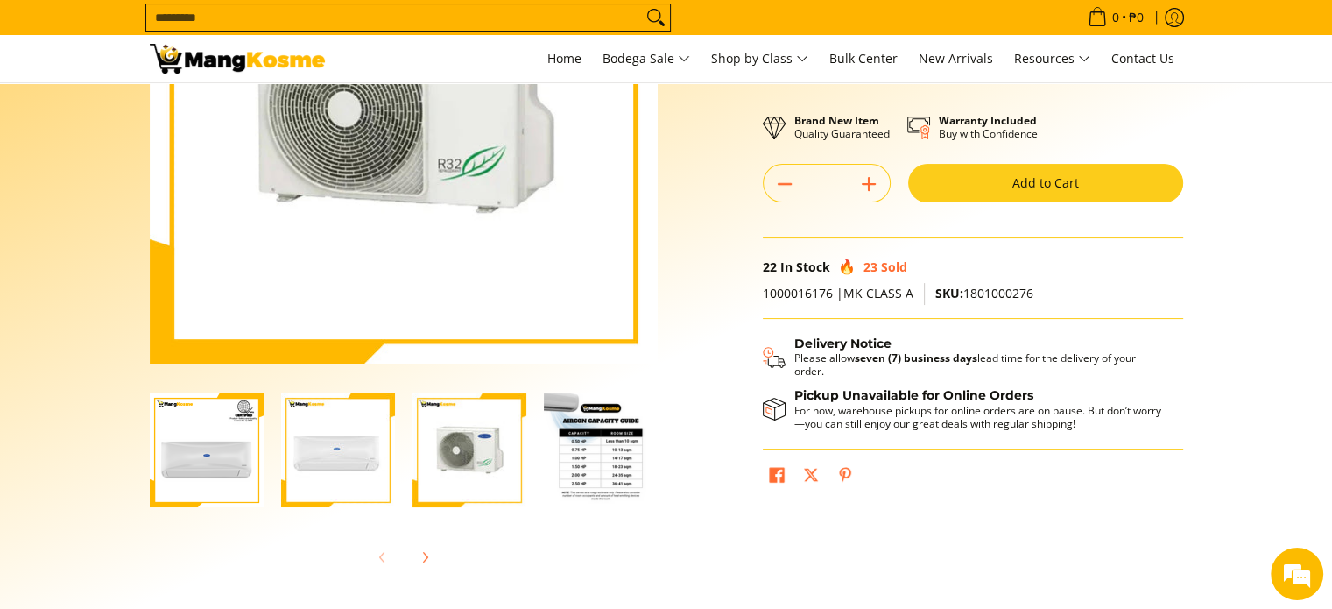
click at [573, 458] on img "Carrier 1.00 HP Crystal Split-Type Inverter Air Conditioner (Class A)-4" at bounding box center [601, 450] width 114 height 114
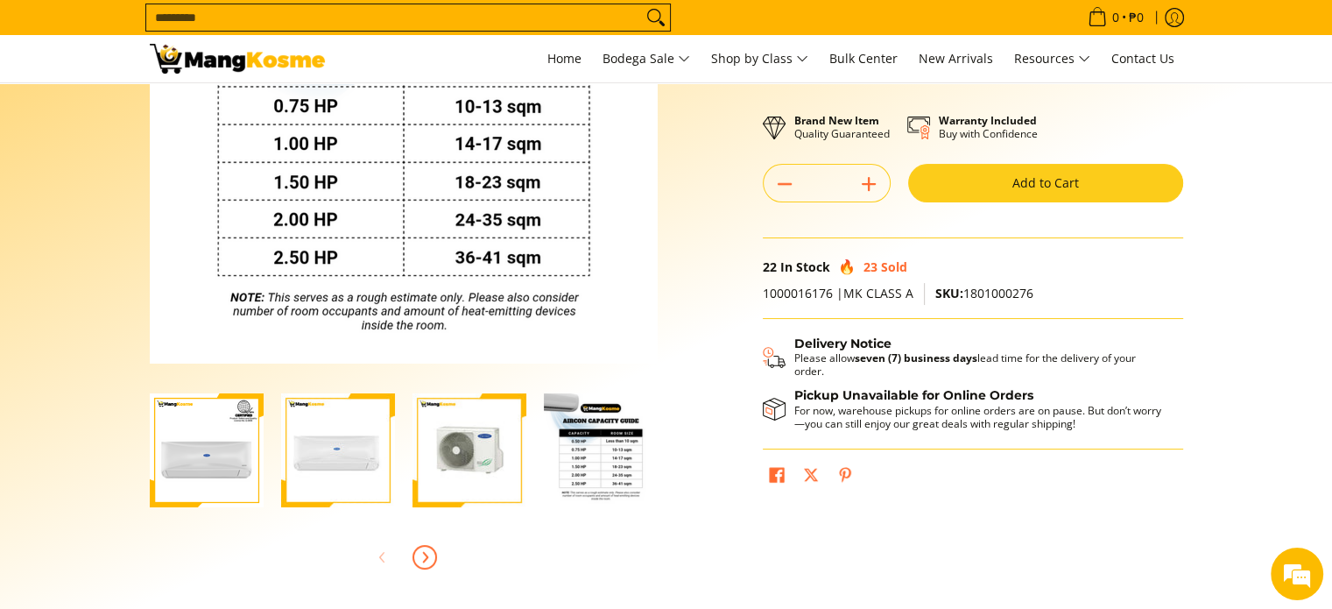
click at [427, 556] on icon "Next" at bounding box center [425, 557] width 4 height 10
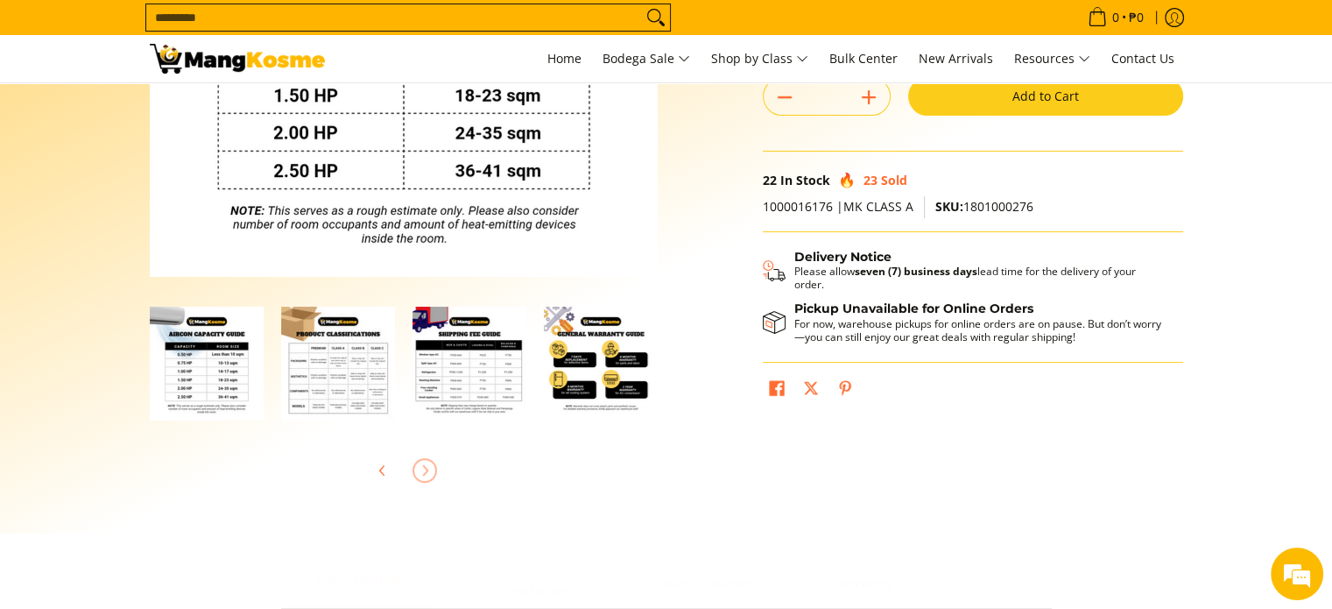
scroll to position [350, 0]
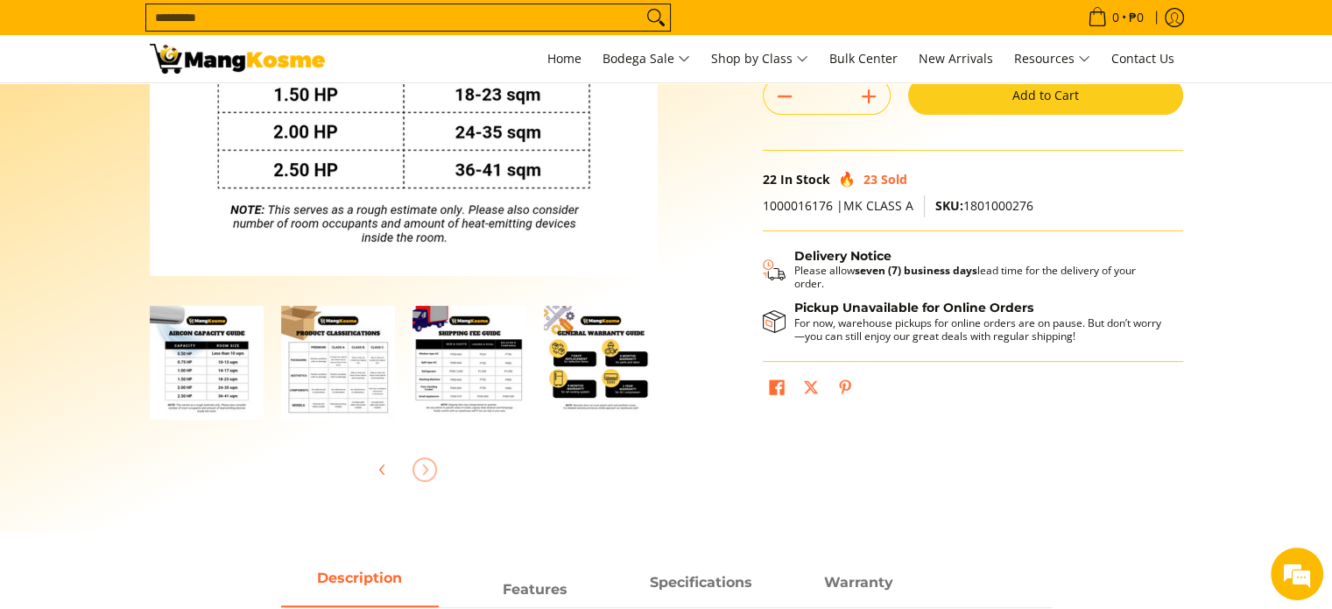
click at [346, 400] on img "Carrier 1.00 HP Crystal Split-Type Inverter Air Conditioner (Class A)-5" at bounding box center [338, 363] width 114 height 114
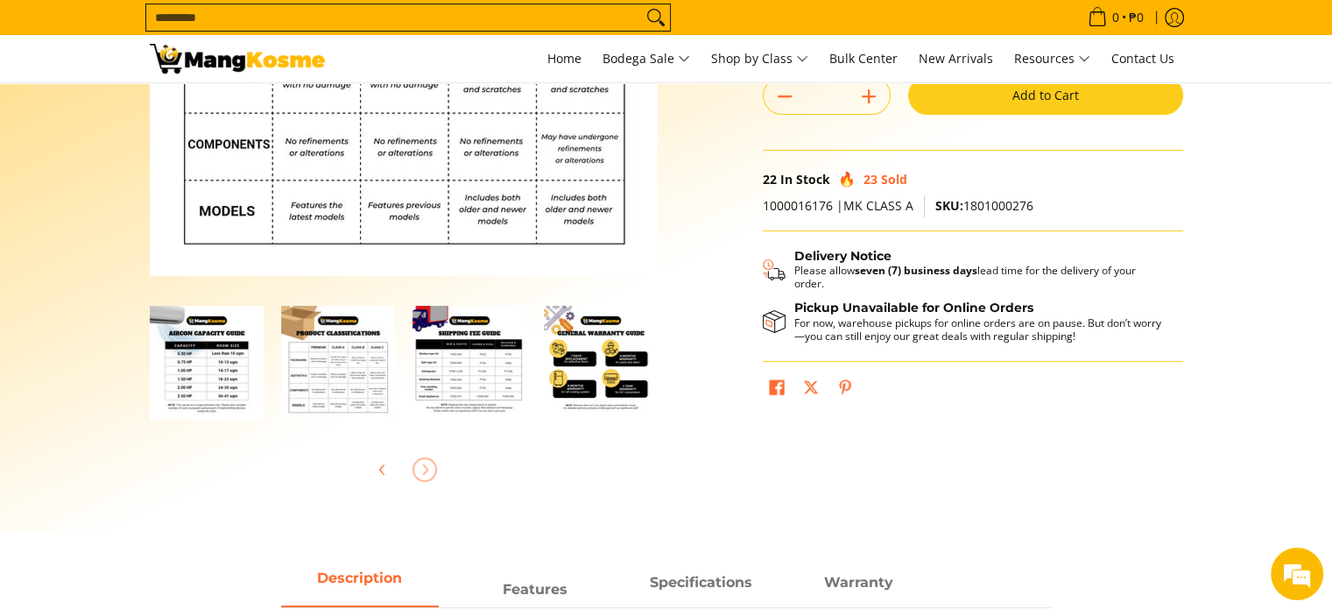
scroll to position [0, 393]
click at [488, 390] on img "mang-kosme-shipping-fee-guide-infographic" at bounding box center [470, 363] width 114 height 114
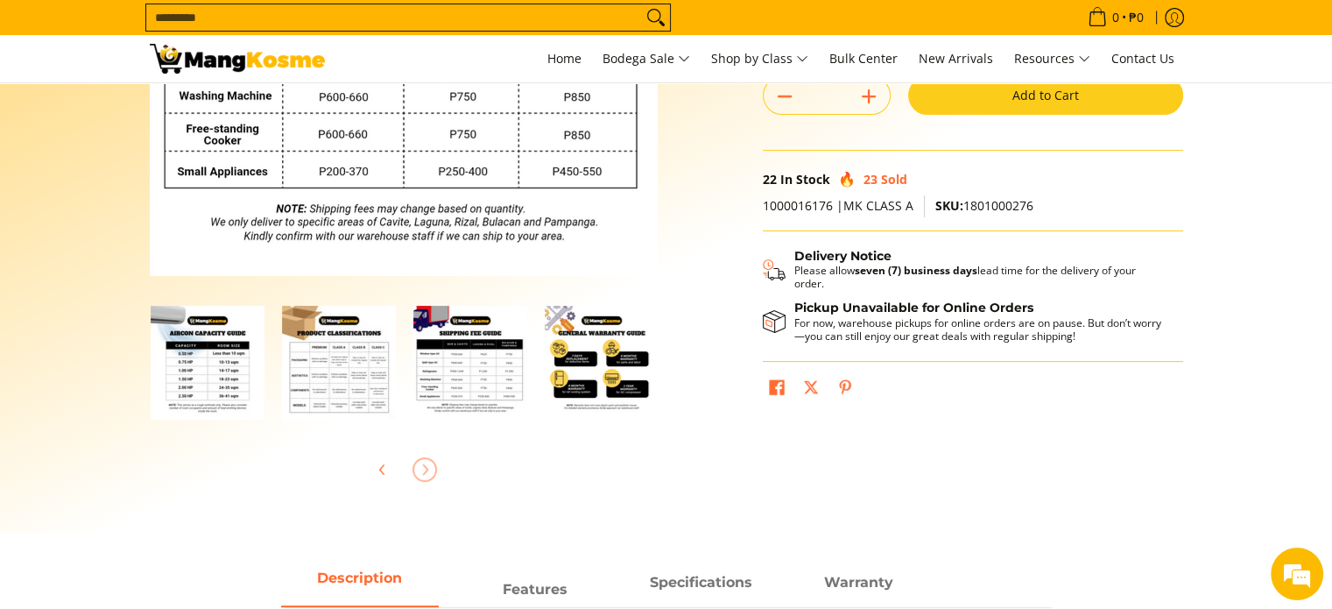
click at [589, 384] on img "general-warranty-guide-infographic-mang-kosme" at bounding box center [602, 363] width 114 height 114
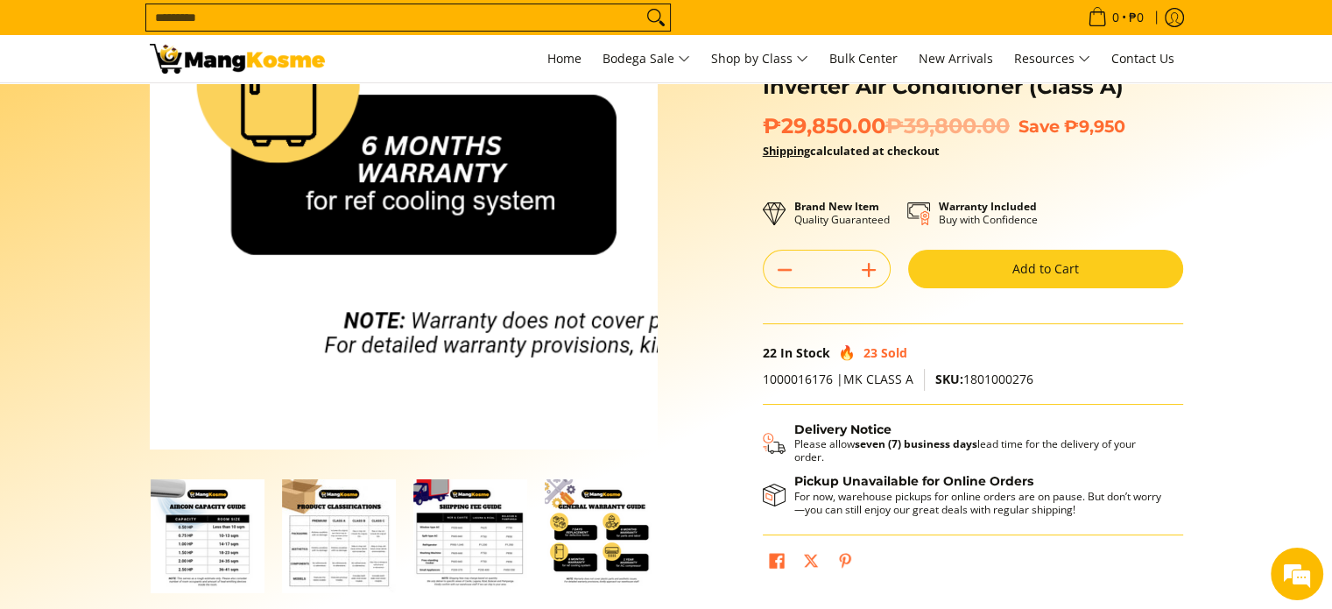
scroll to position [175, 0]
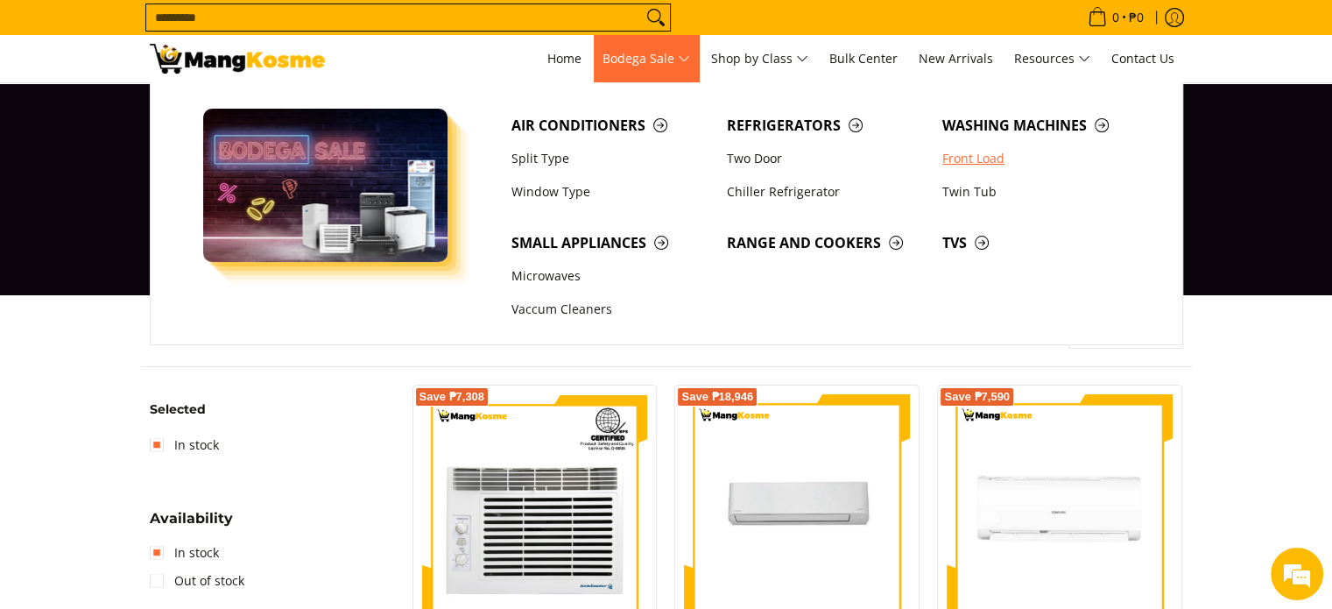
click at [996, 159] on link "Front Load" at bounding box center [1041, 158] width 215 height 33
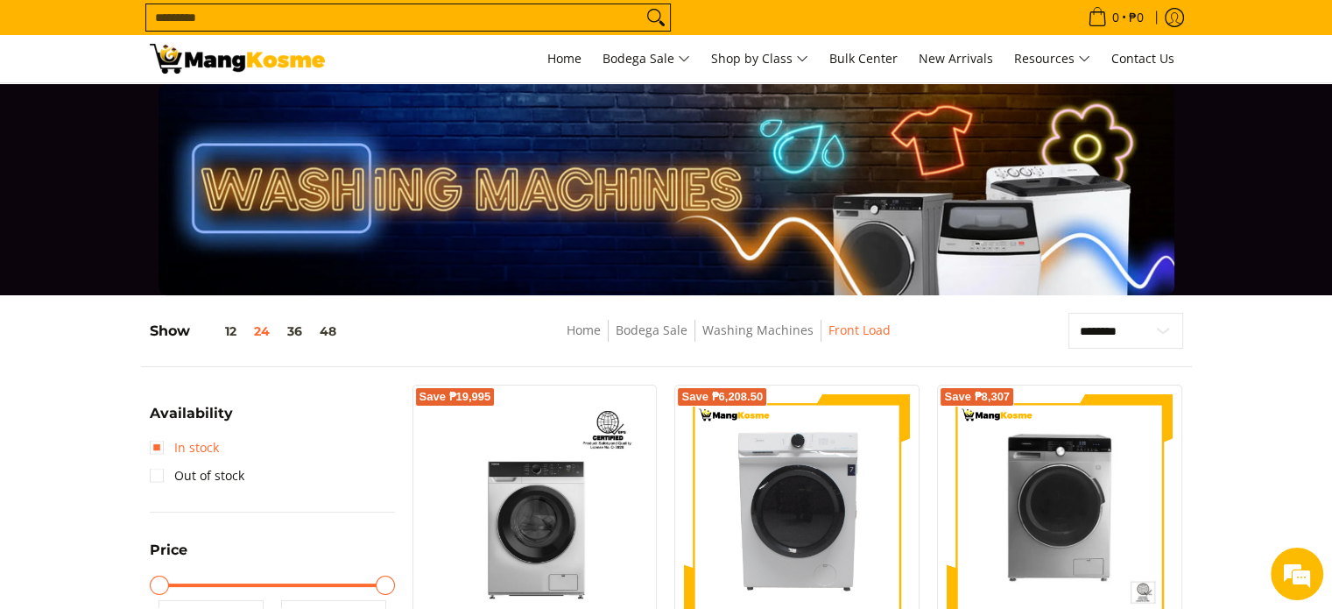
click at [154, 440] on link "In stock" at bounding box center [184, 448] width 69 height 28
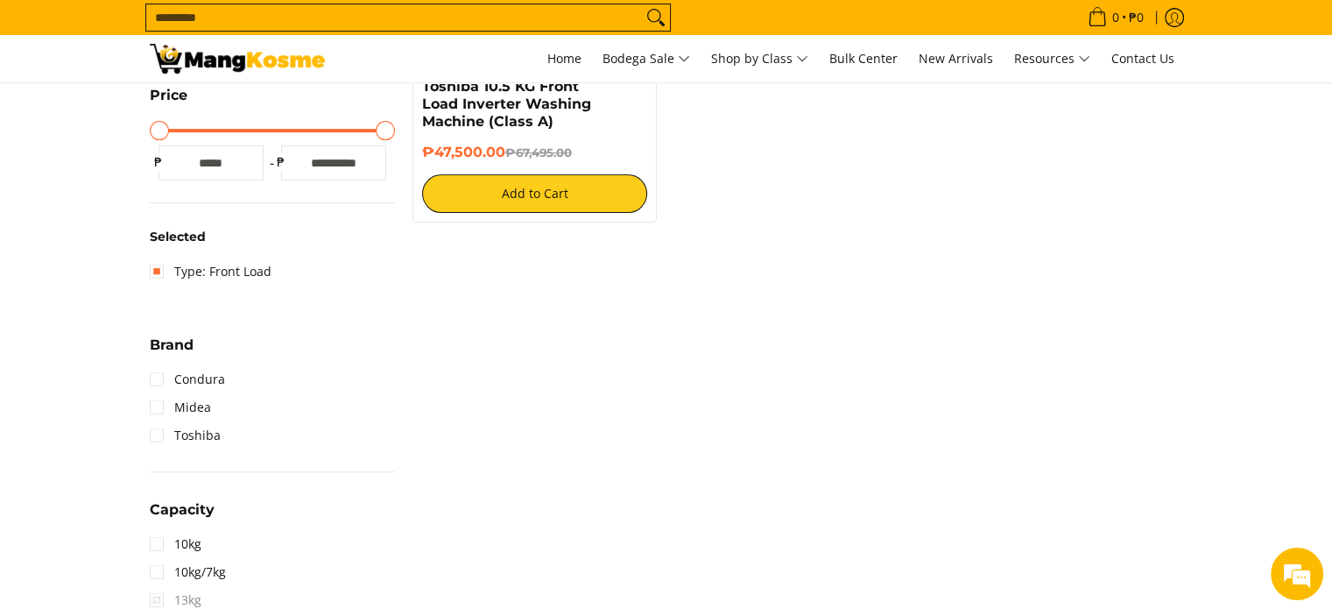
scroll to position [667, 0]
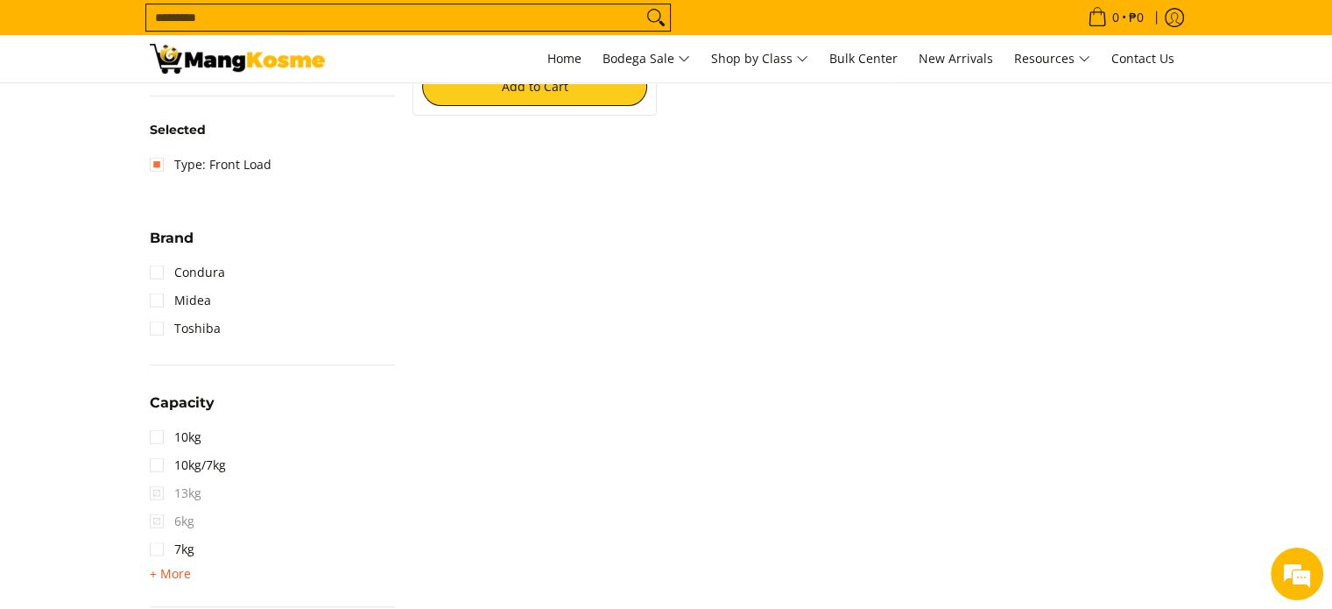
click at [187, 574] on span "+ More" at bounding box center [170, 574] width 41 height 14
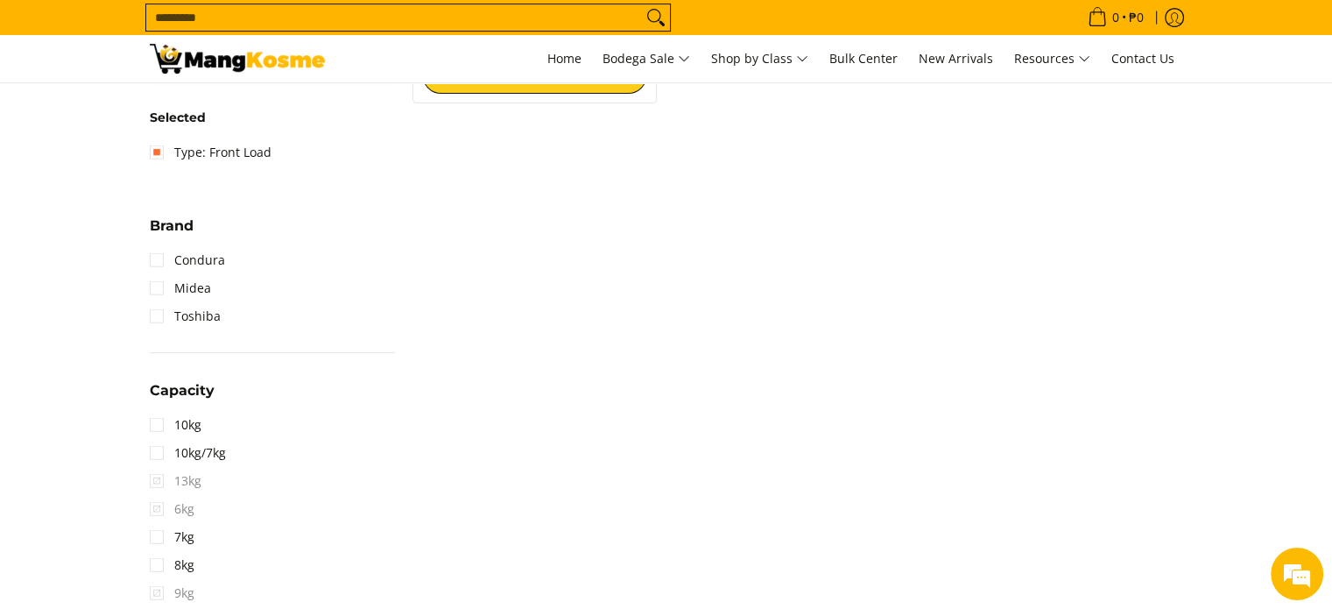
scroll to position [754, 0]
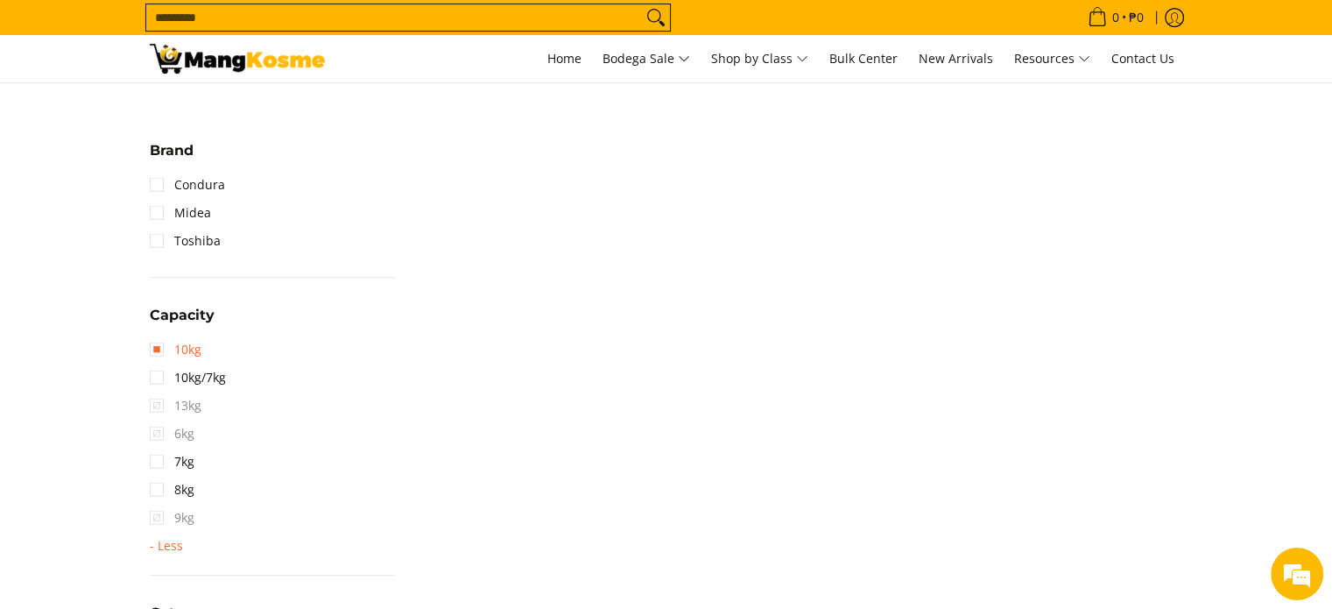
click at [158, 346] on link "10kg" at bounding box center [176, 349] width 52 height 28
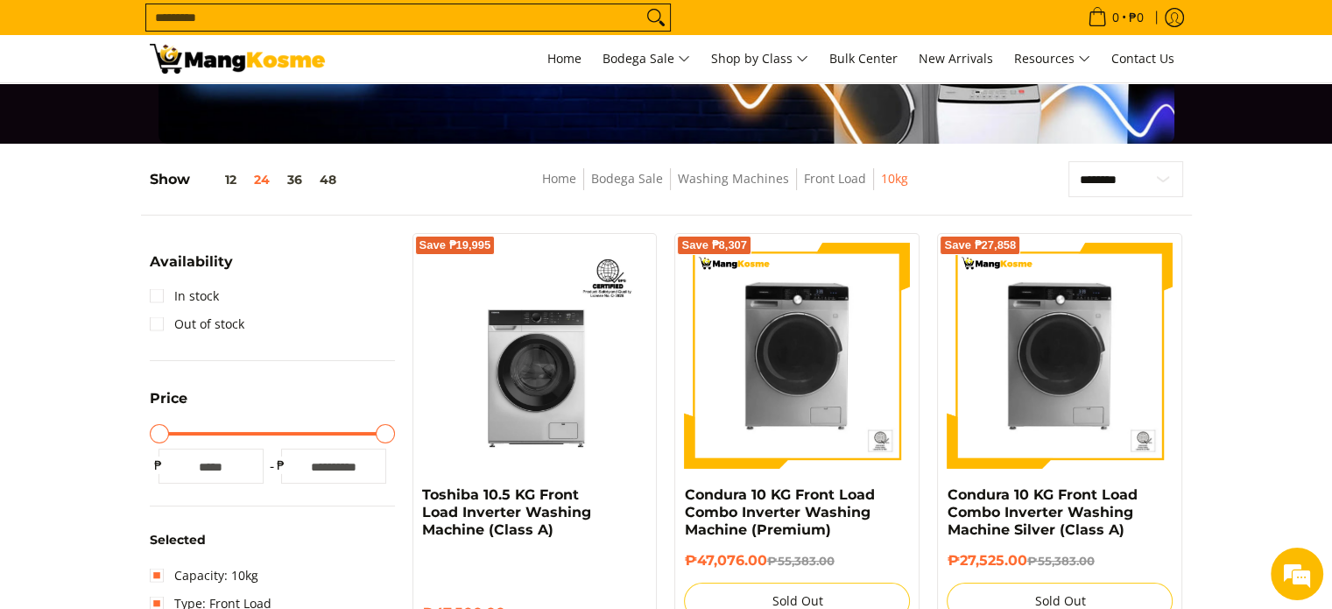
scroll to position [53, 0]
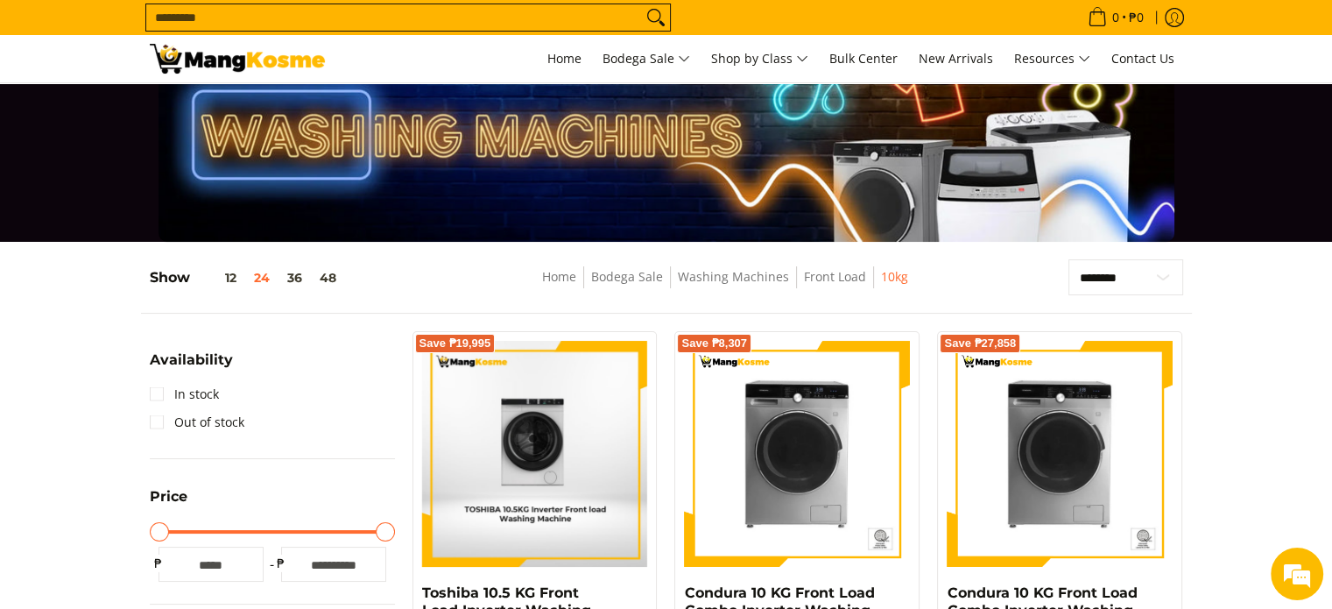
click at [583, 450] on img at bounding box center [534, 454] width 224 height 226
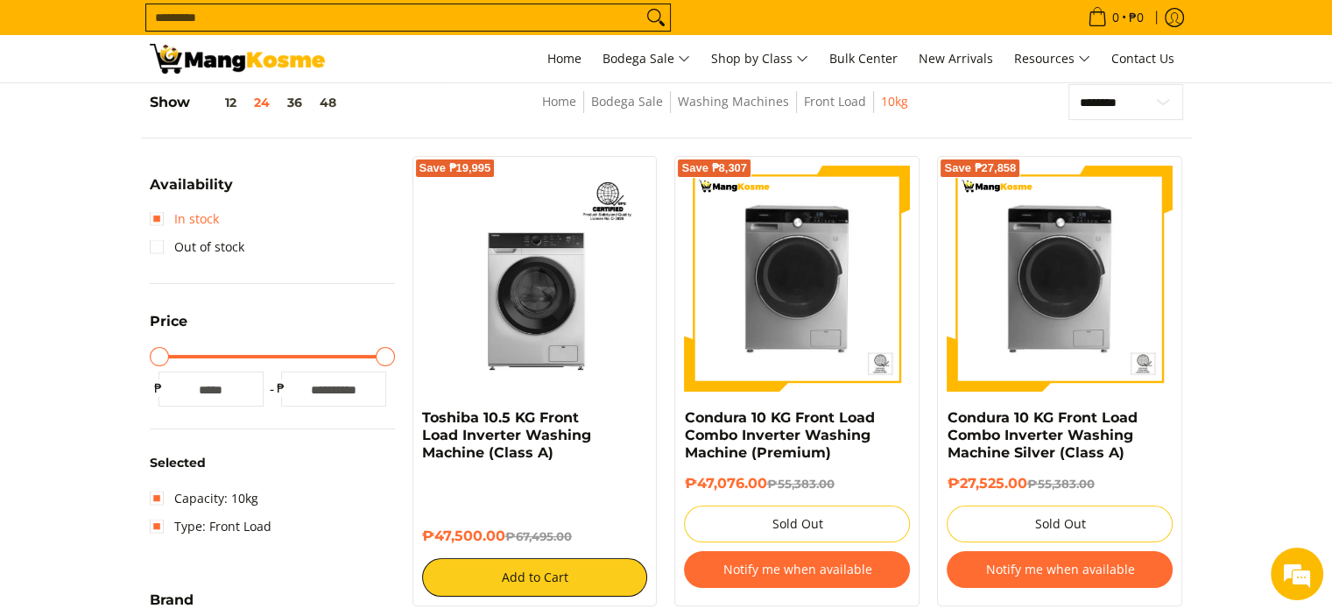
click at [162, 213] on link "In stock" at bounding box center [184, 219] width 69 height 28
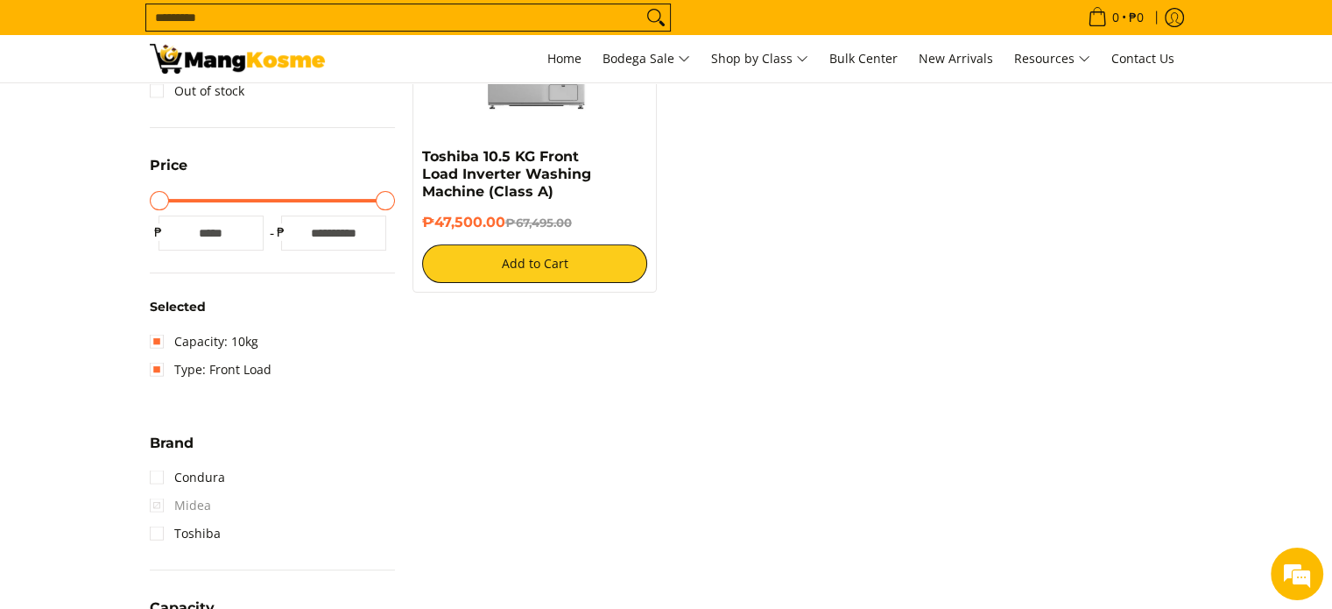
scroll to position [491, 0]
click at [158, 368] on link "Type: Front Load" at bounding box center [211, 368] width 122 height 28
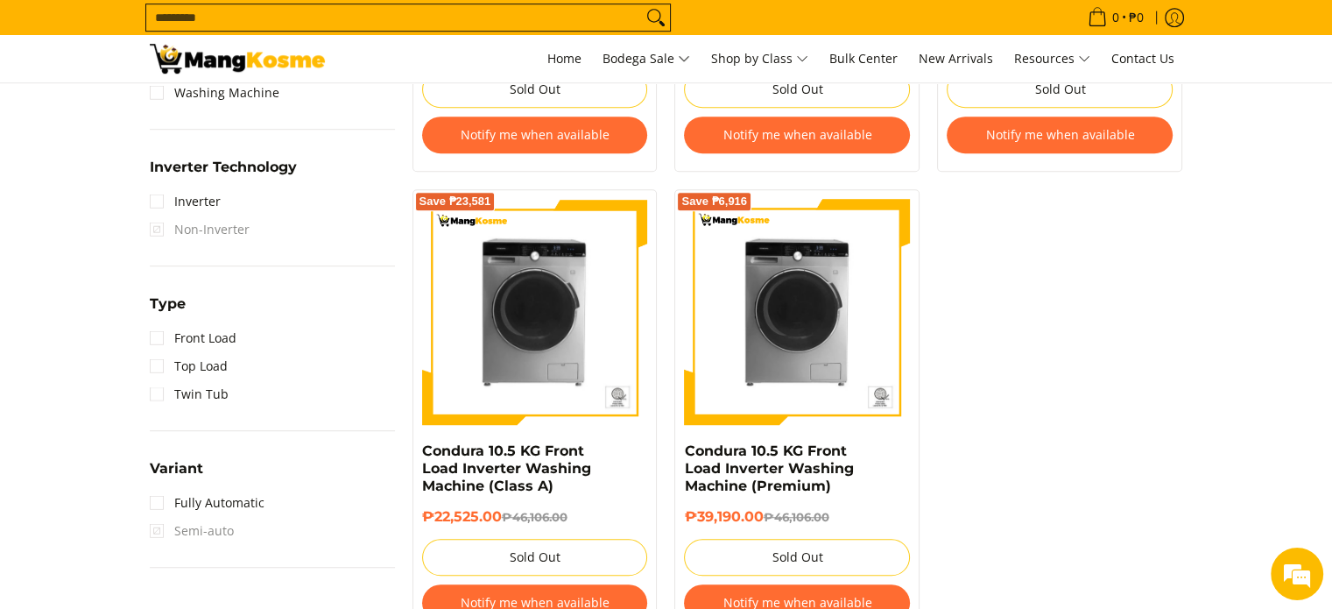
scroll to position [1280, 0]
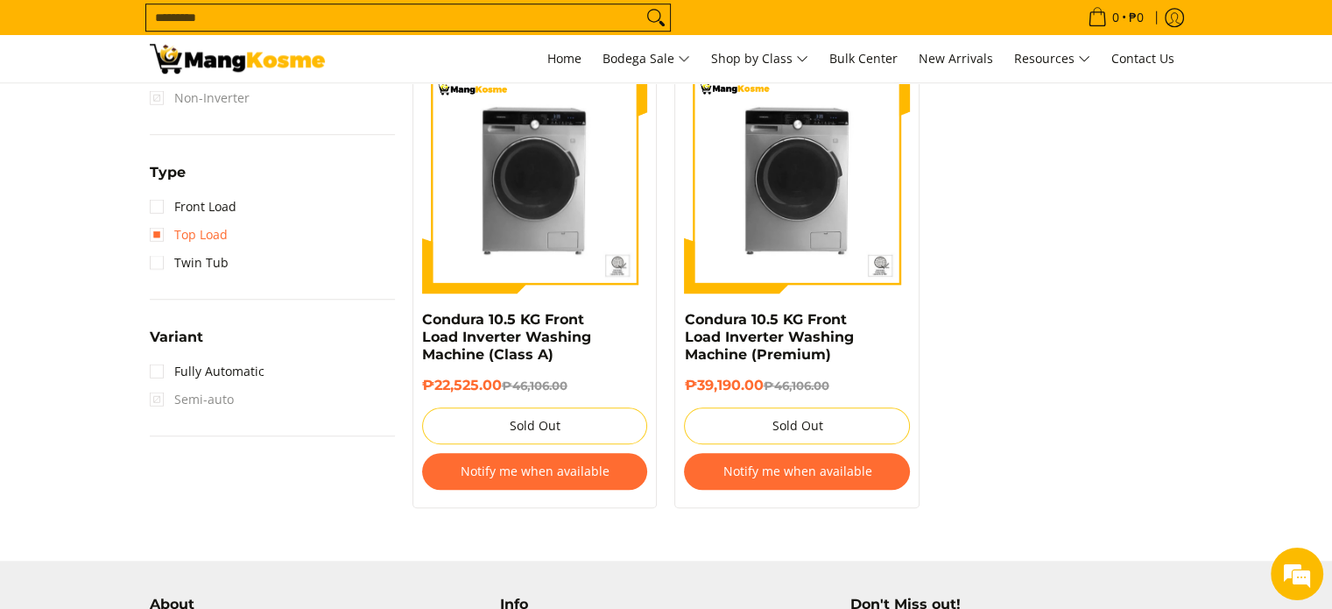
click at [157, 235] on link "Top Load" at bounding box center [189, 235] width 78 height 28
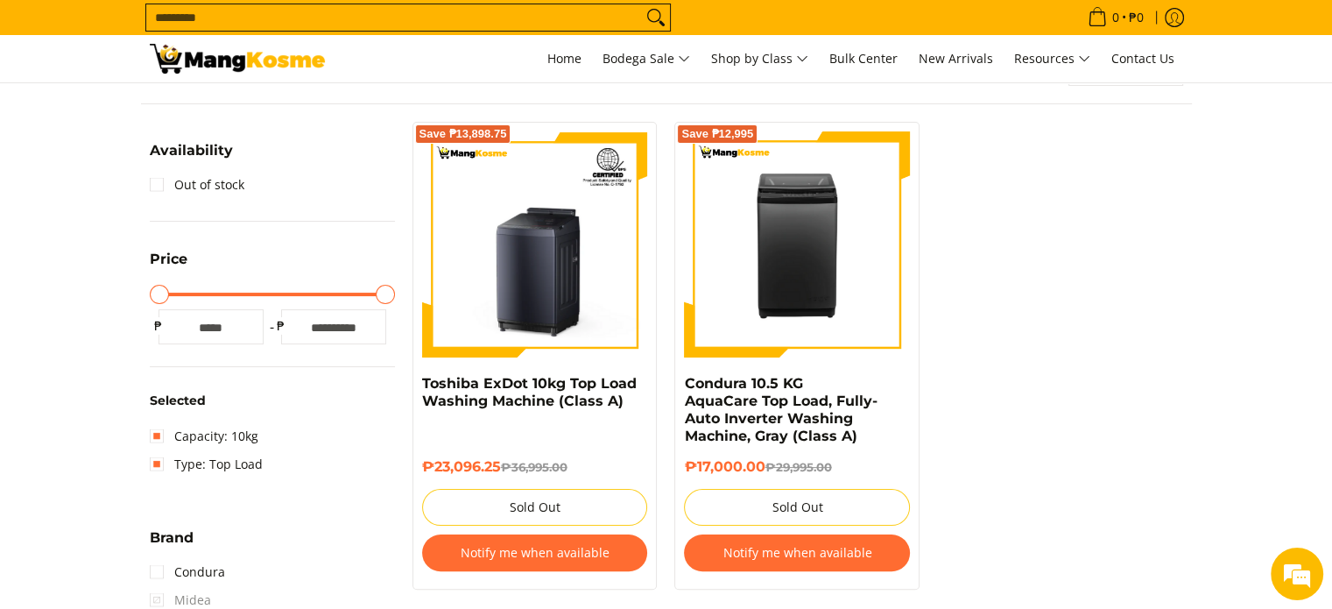
scroll to position [229, 0]
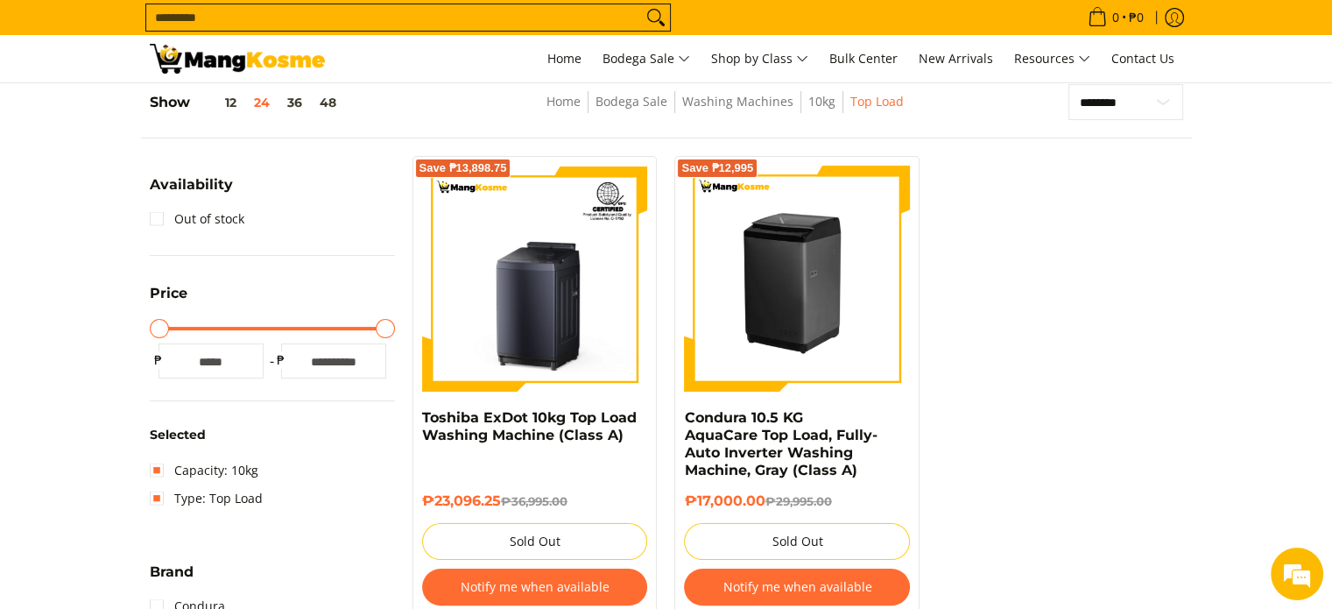
click at [843, 315] on img at bounding box center [797, 279] width 226 height 226
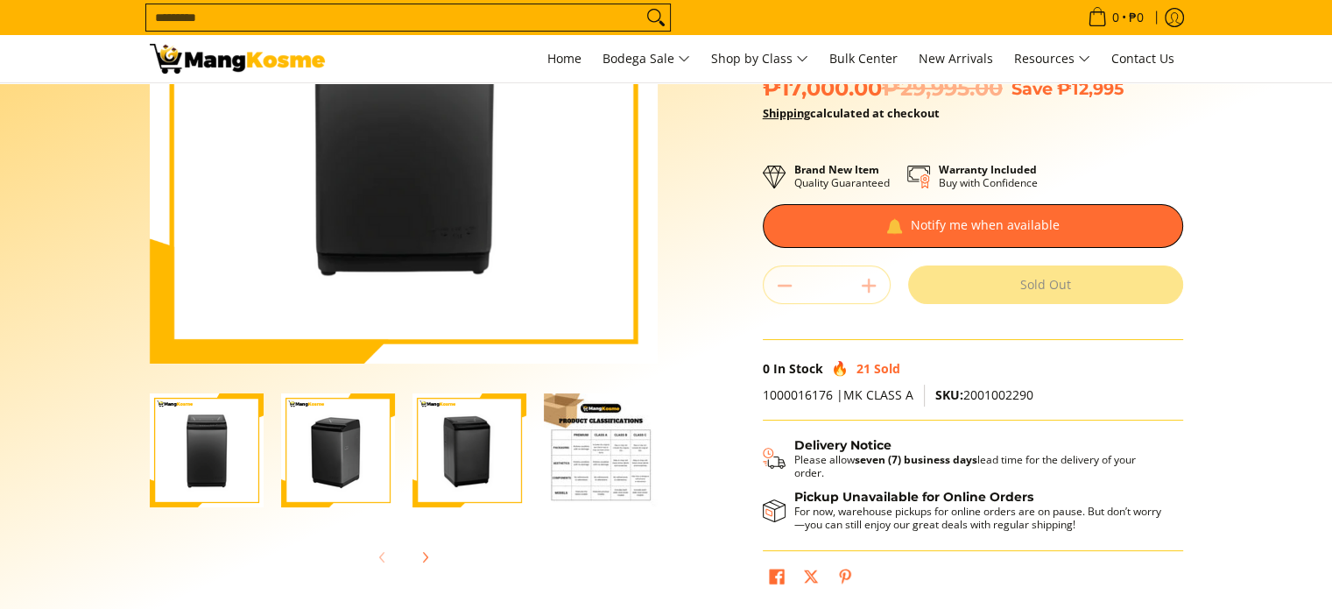
scroll to position [263, 0]
click at [478, 446] on img "Condura 10.5 KG AquaCare Top Load, Fully-Auto Inverter Washing Machine, Gray (C…" at bounding box center [470, 450] width 114 height 114
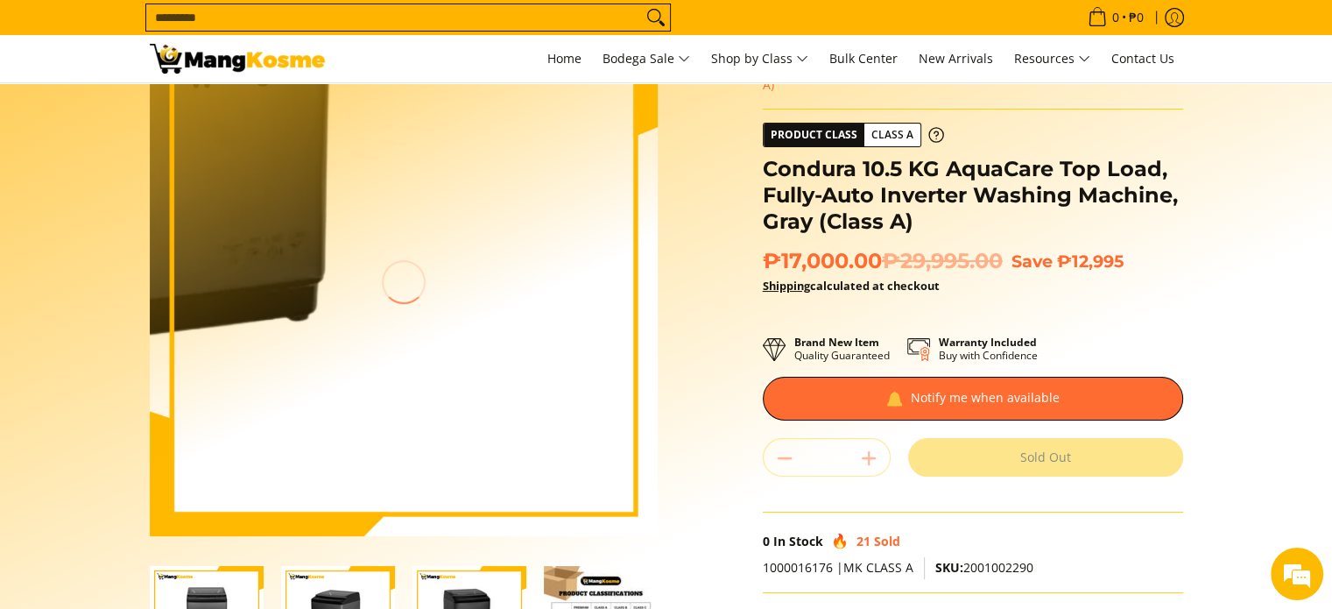
scroll to position [88, 0]
